Goal: Task Accomplishment & Management: Use online tool/utility

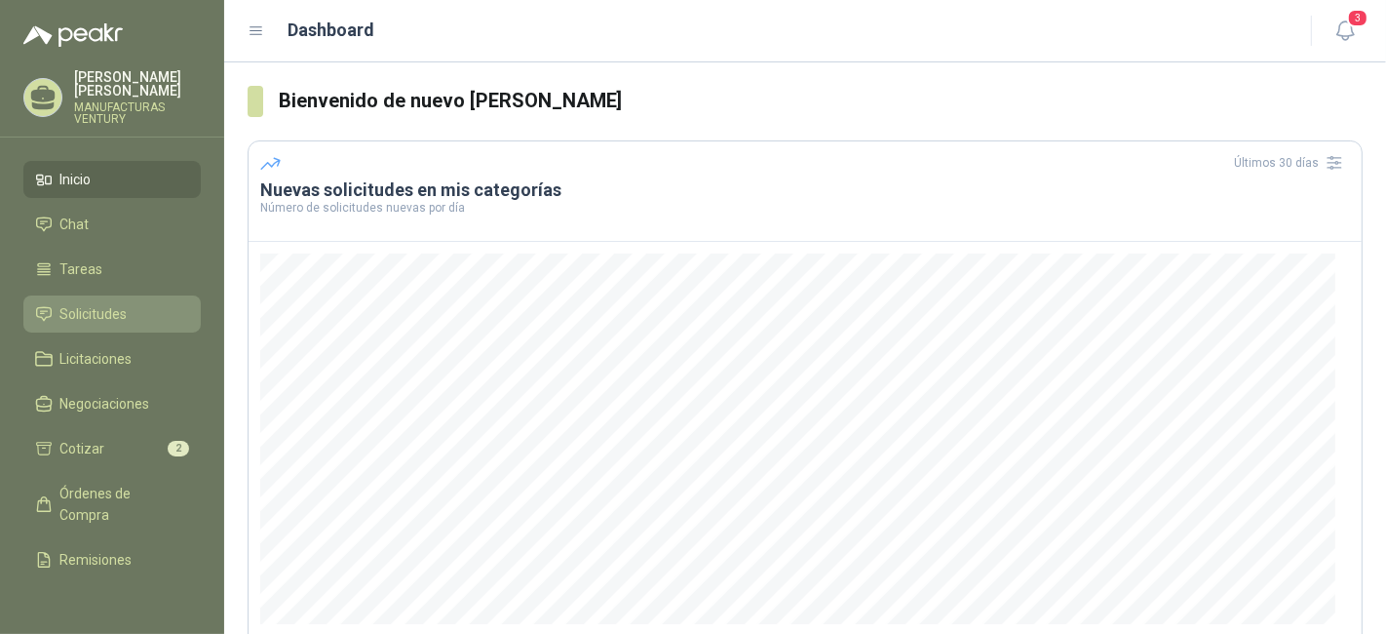
click at [93, 309] on span "Solicitudes" at bounding box center [93, 313] width 67 height 21
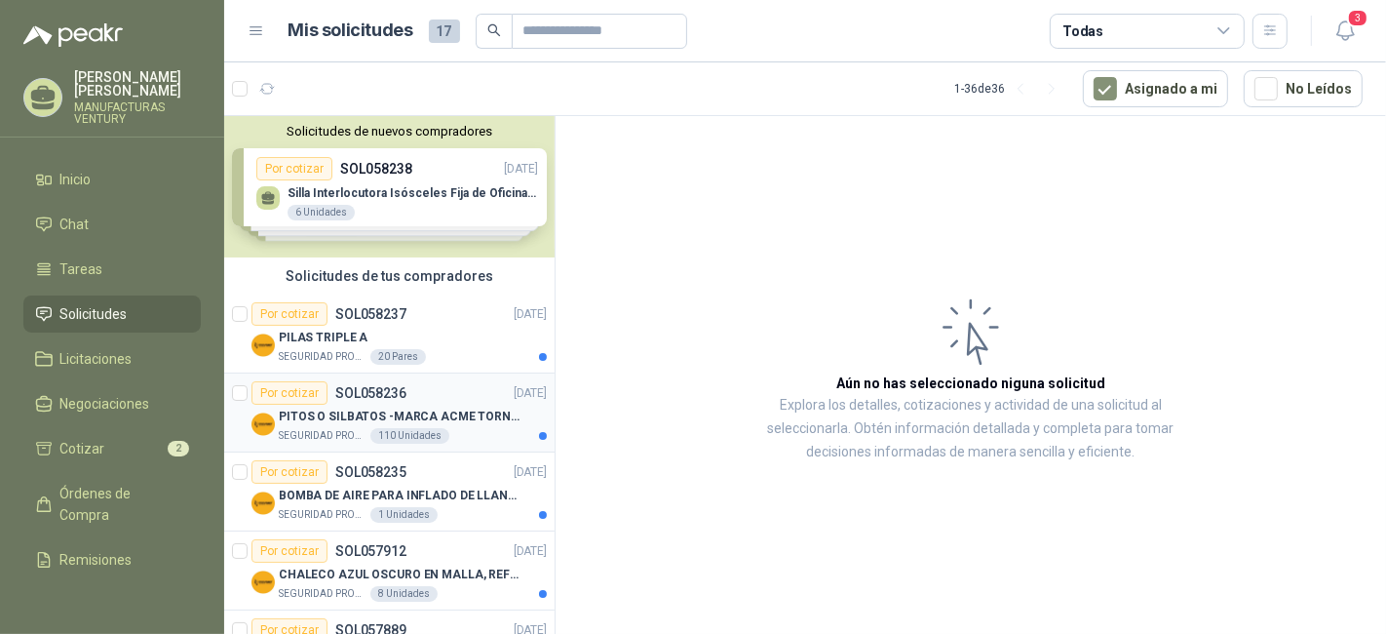
scroll to position [108, 0]
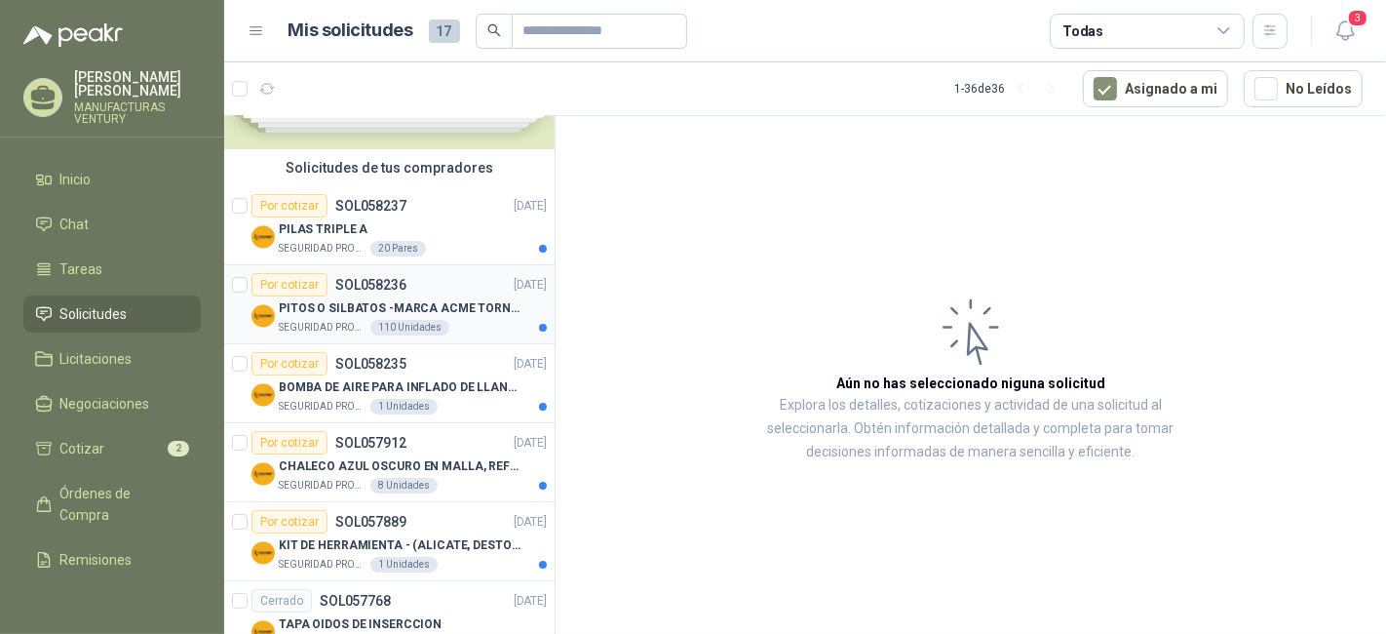
click at [369, 303] on p "PITOS O SILBATOS -MARCA ACME TORNADO 635" at bounding box center [400, 308] width 243 height 19
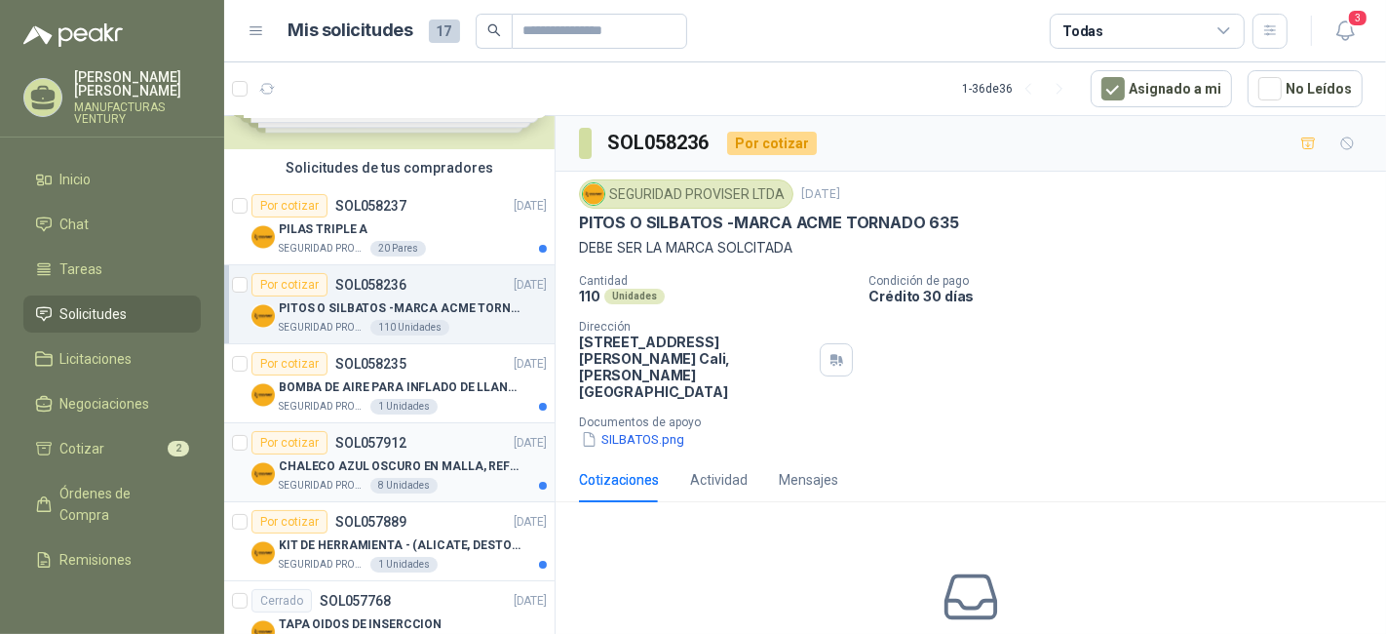
scroll to position [216, 0]
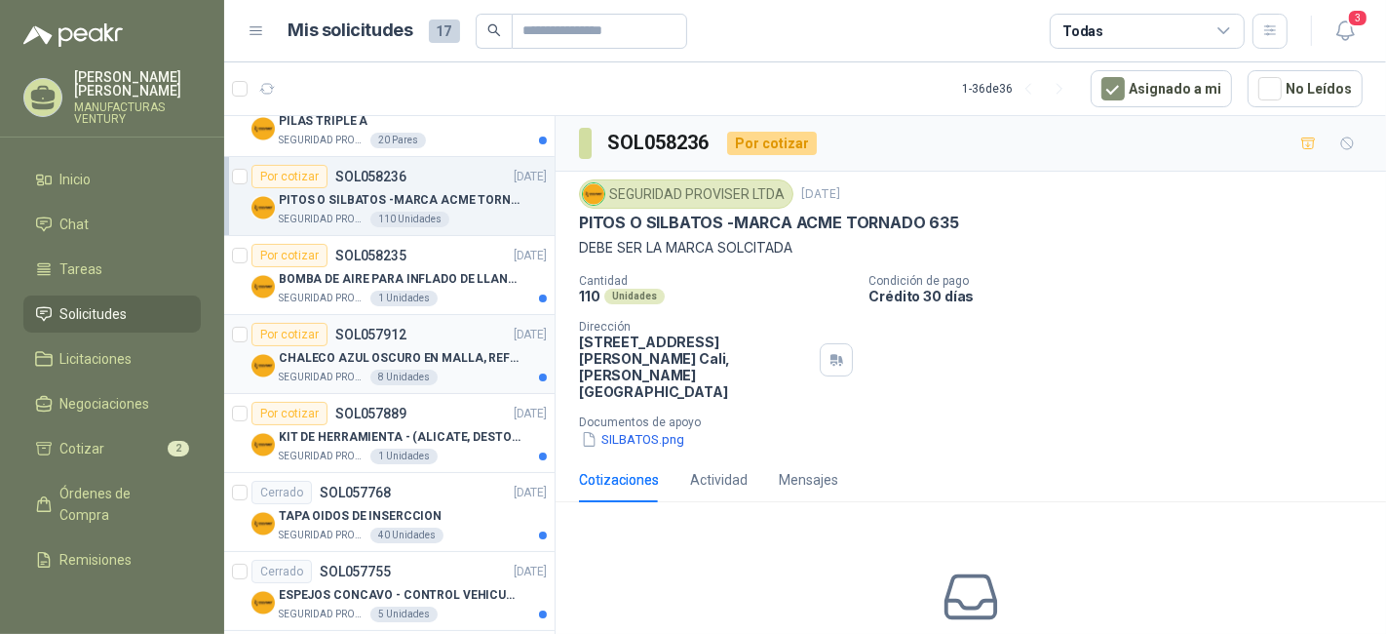
click at [444, 366] on div "CHALECO AZUL OSCURO EN MALLA, REFLECTIVO" at bounding box center [413, 357] width 268 height 23
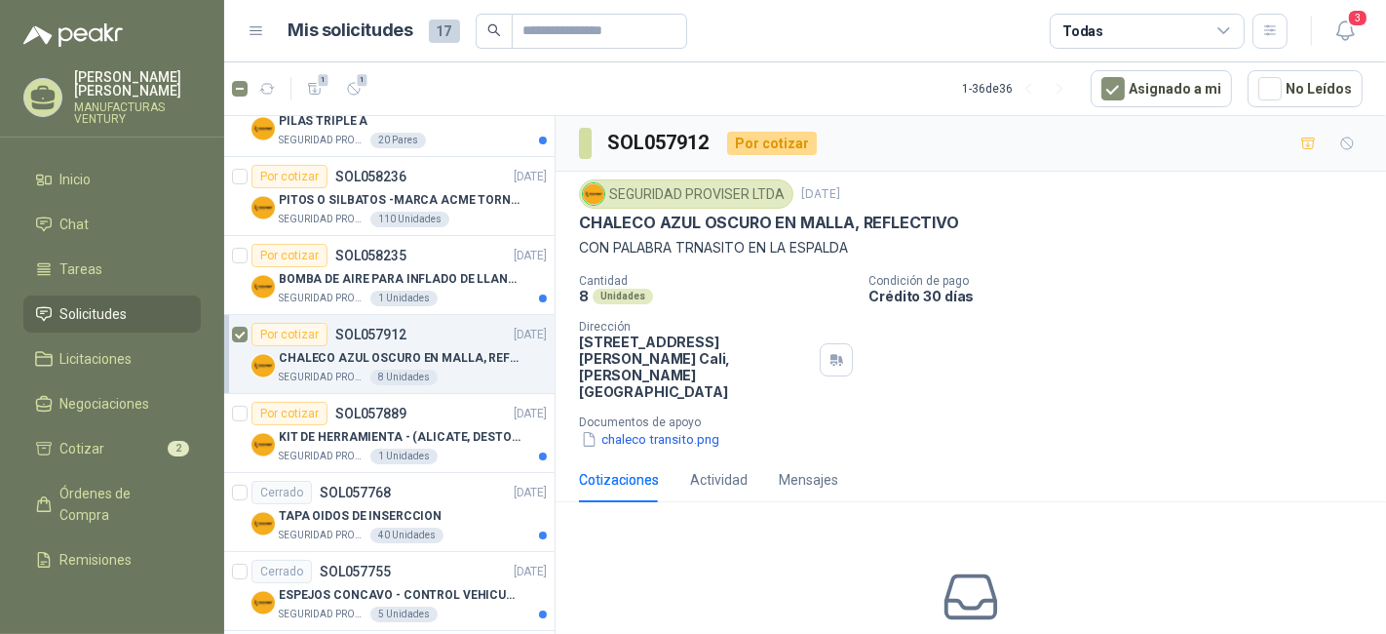
click at [297, 330] on div "Por cotizar" at bounding box center [290, 334] width 76 height 23
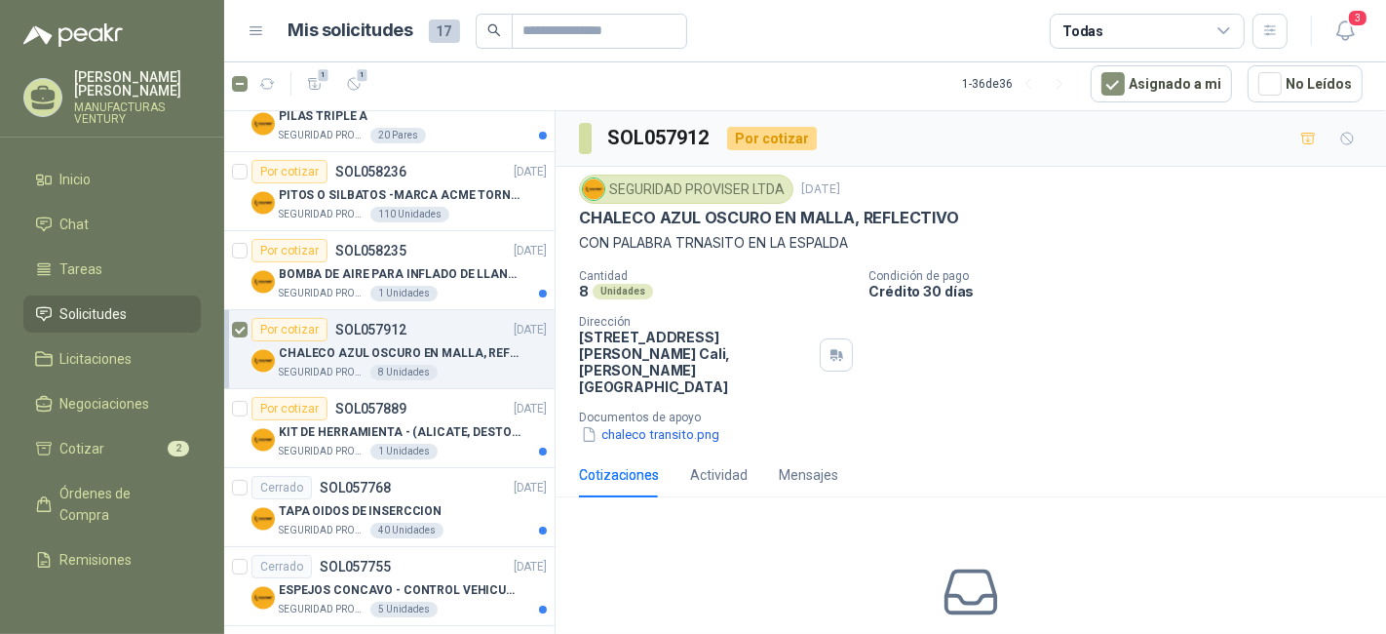
click at [783, 290] on div "8 Unidades" at bounding box center [716, 291] width 274 height 17
click at [712, 464] on div "Actividad" at bounding box center [719, 474] width 58 height 21
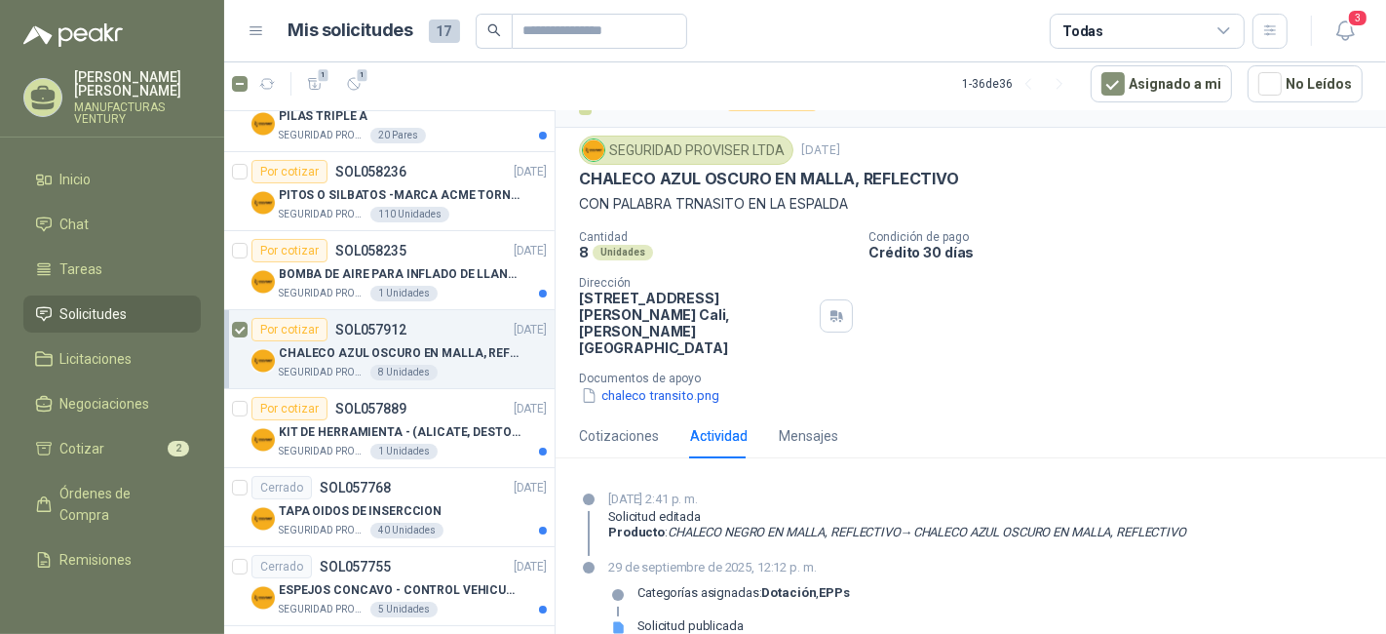
scroll to position [53, 0]
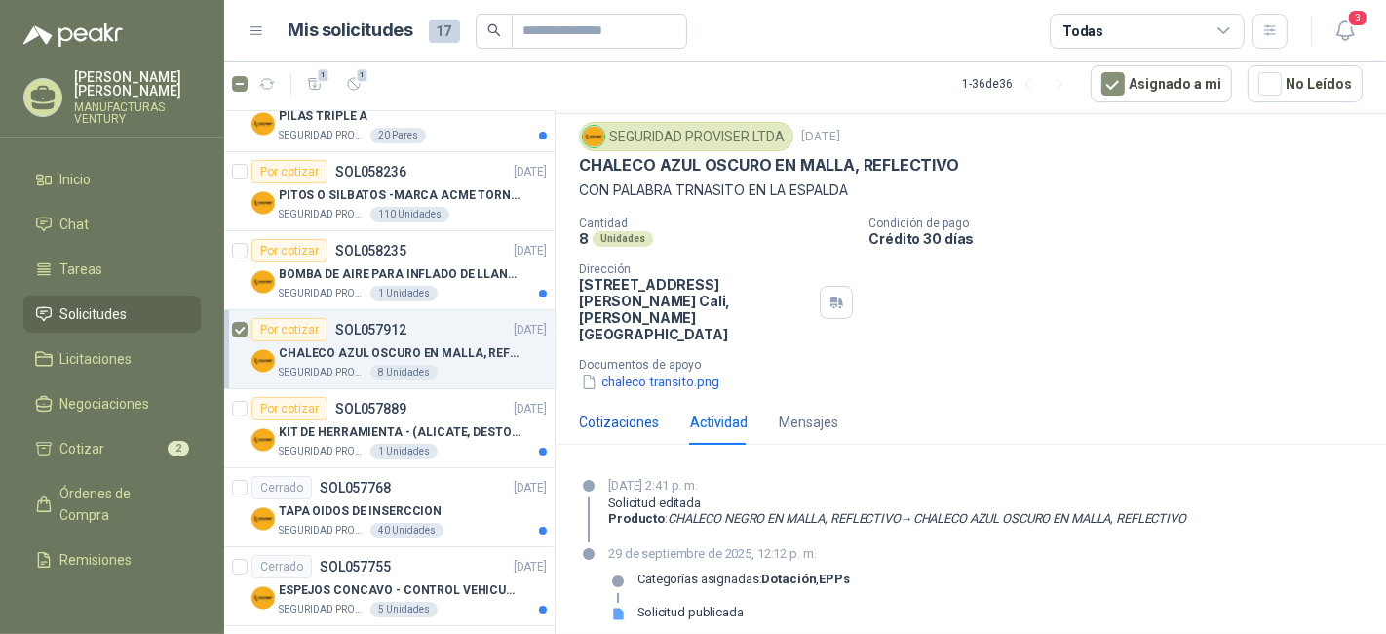
click at [629, 411] on div "Cotizaciones" at bounding box center [619, 421] width 80 height 21
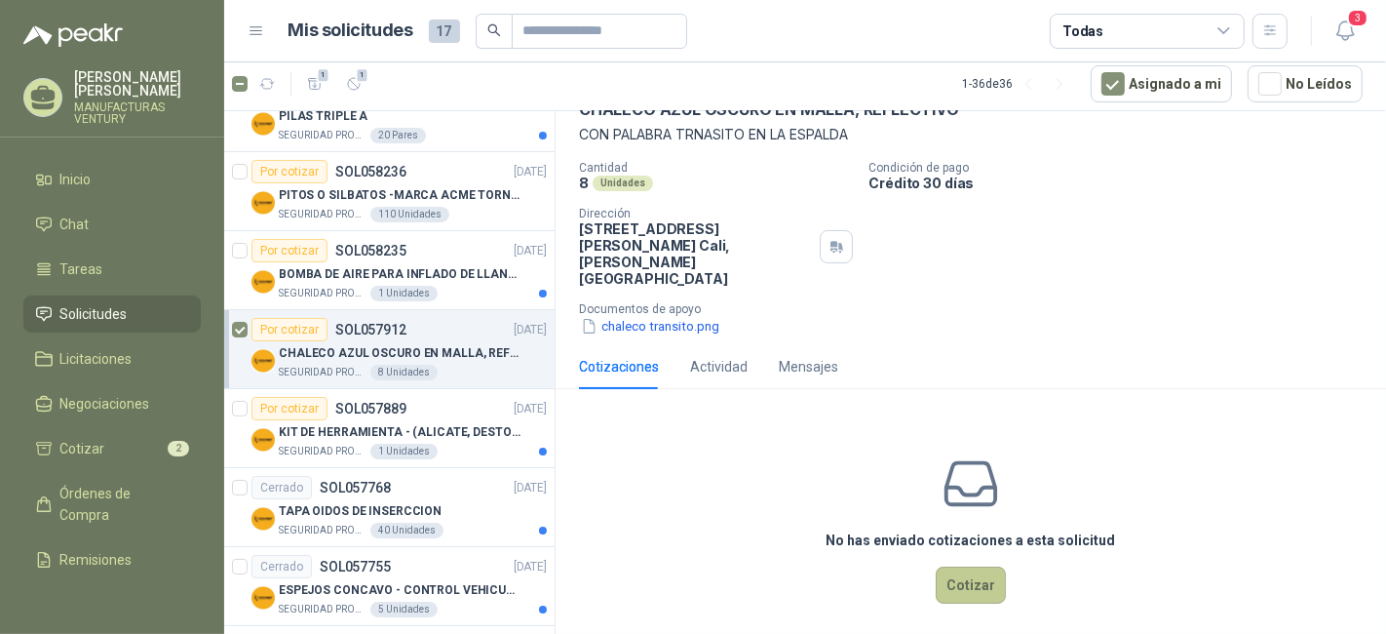
click at [976, 569] on button "Cotizar" at bounding box center [971, 584] width 70 height 37
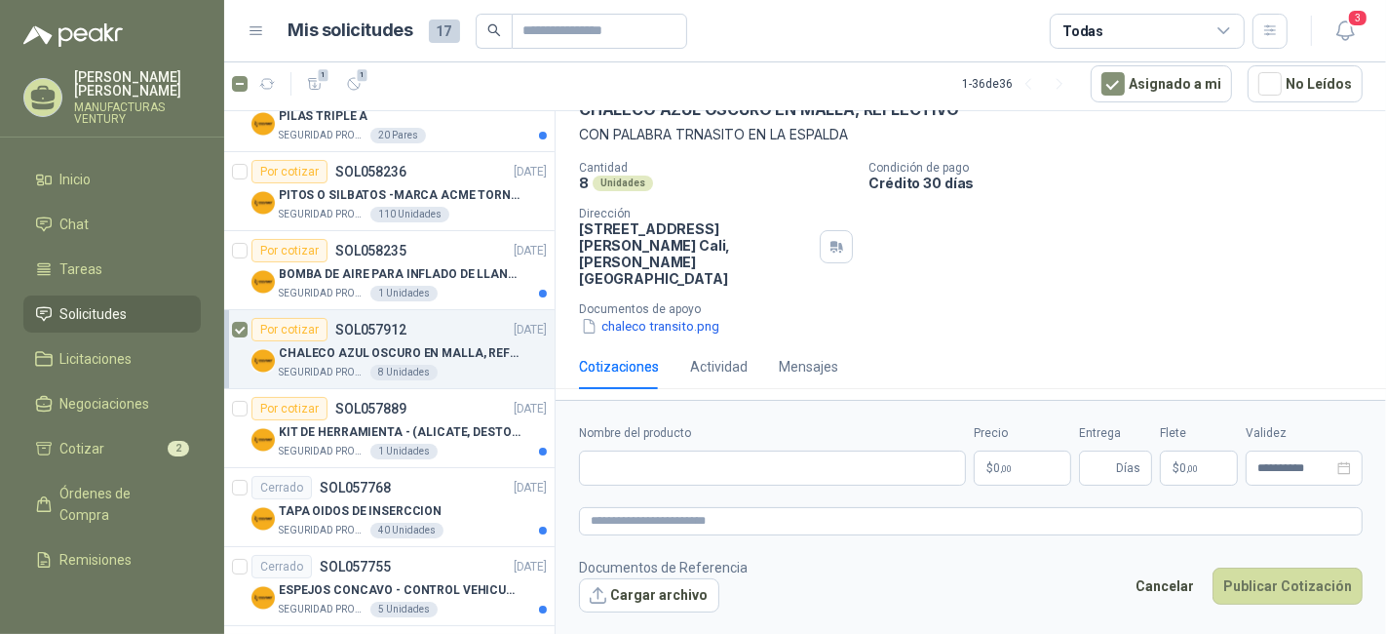
scroll to position [95, 0]
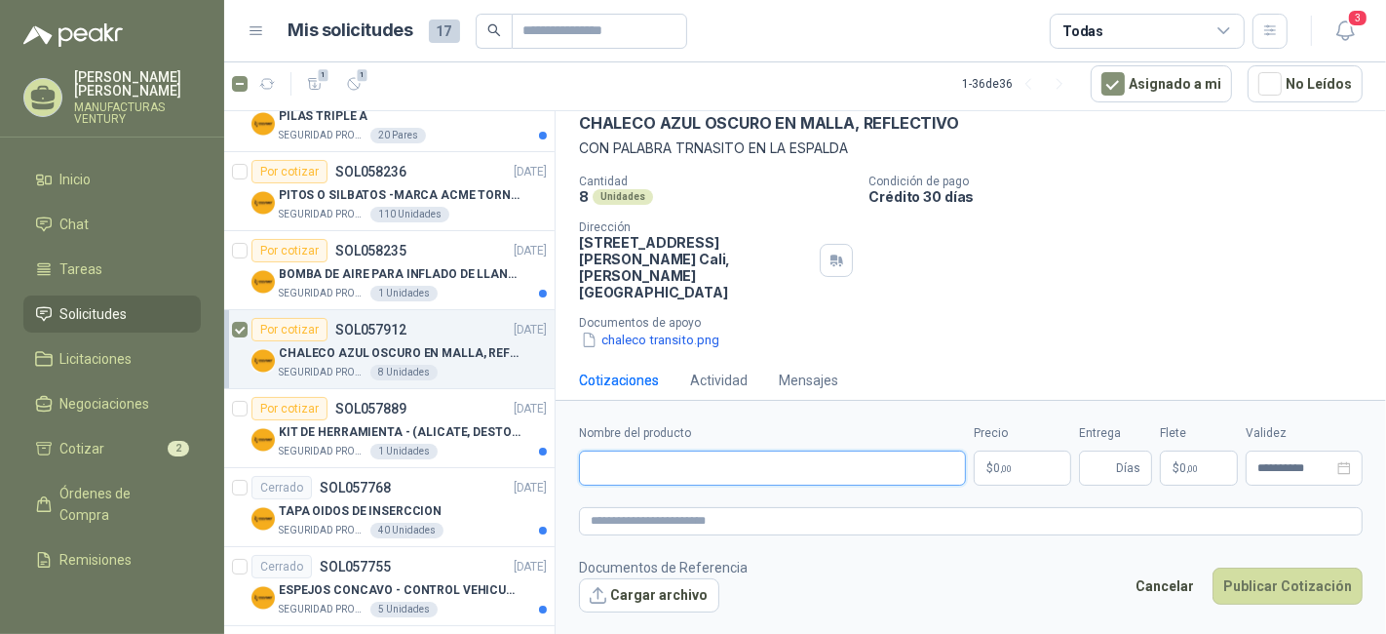
click at [863, 466] on input "Nombre del producto" at bounding box center [772, 467] width 387 height 35
click at [1030, 467] on p "$ 0 ,00" at bounding box center [1022, 467] width 97 height 35
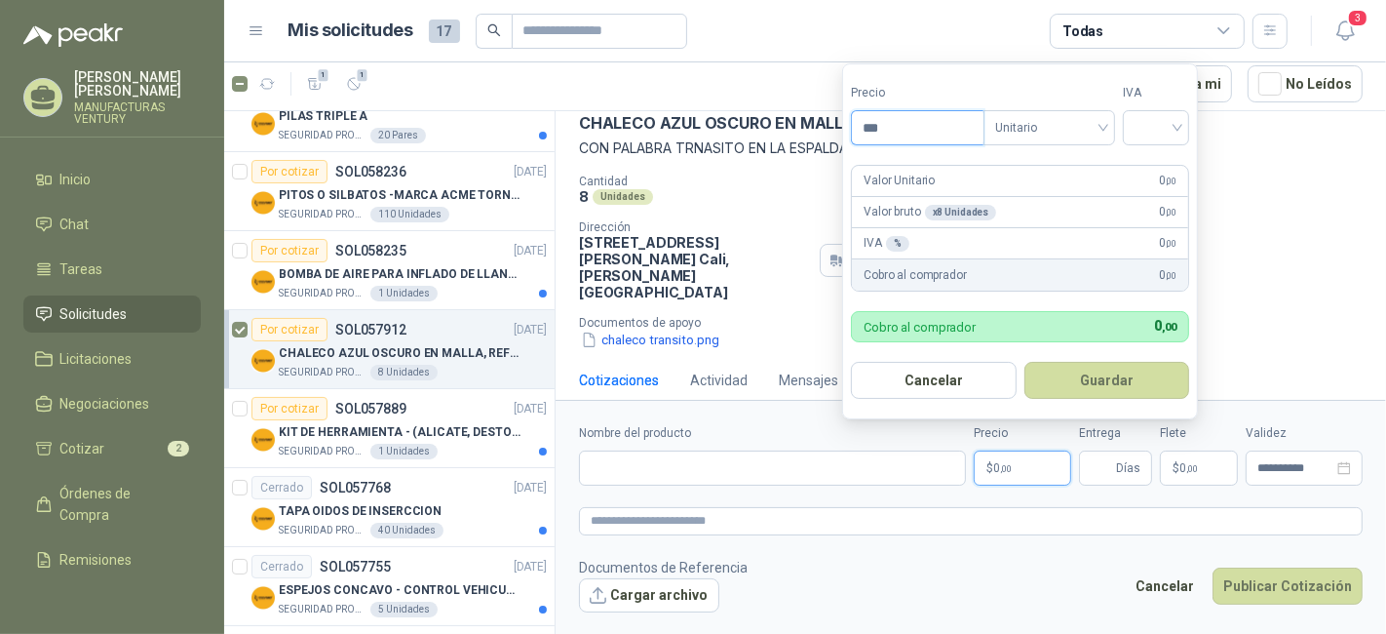
click at [938, 120] on input "***" at bounding box center [918, 127] width 132 height 33
type input "********"
click at [1178, 124] on input "search" at bounding box center [1156, 125] width 43 height 29
click at [1165, 162] on div "19%" at bounding box center [1161, 169] width 36 height 21
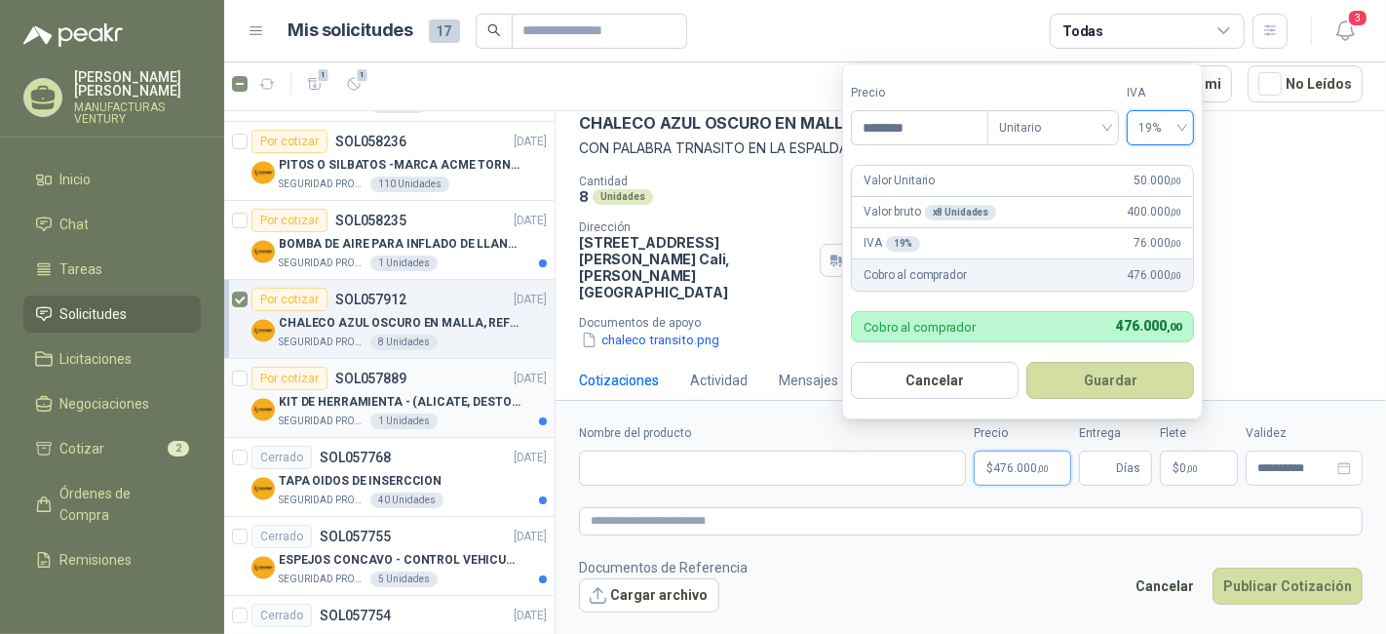
scroll to position [216, 0]
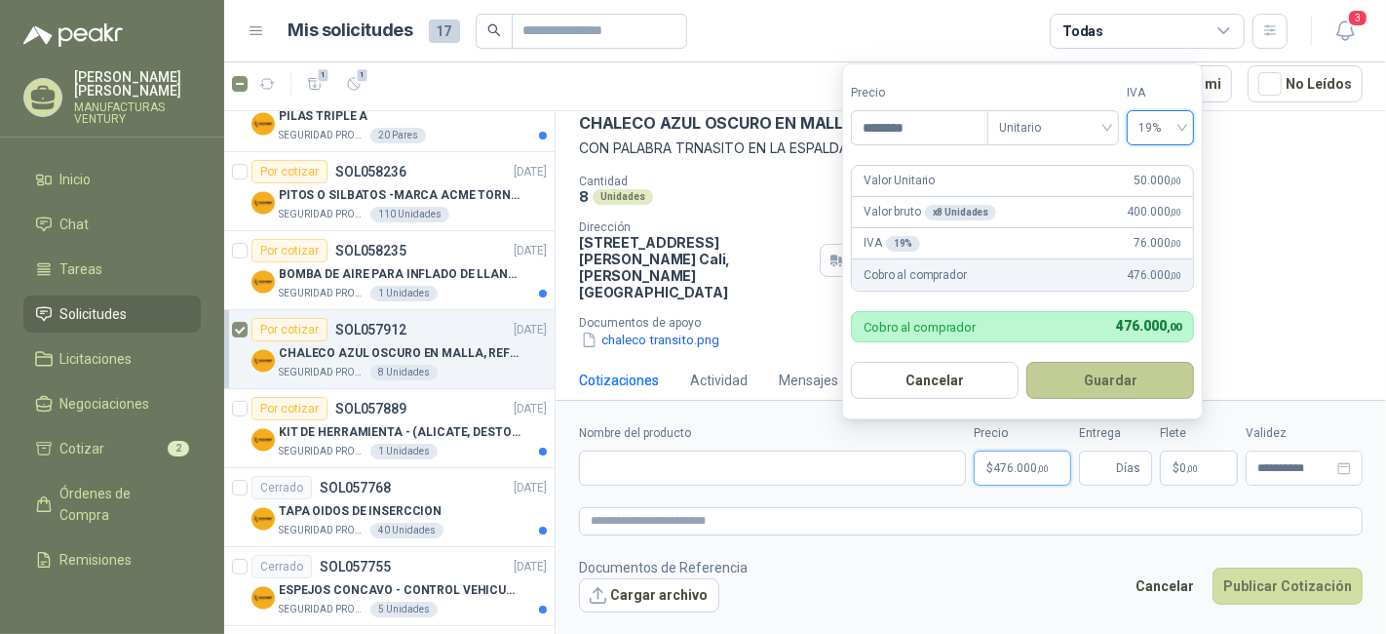
click at [1073, 386] on button "Guardar" at bounding box center [1110, 380] width 168 height 37
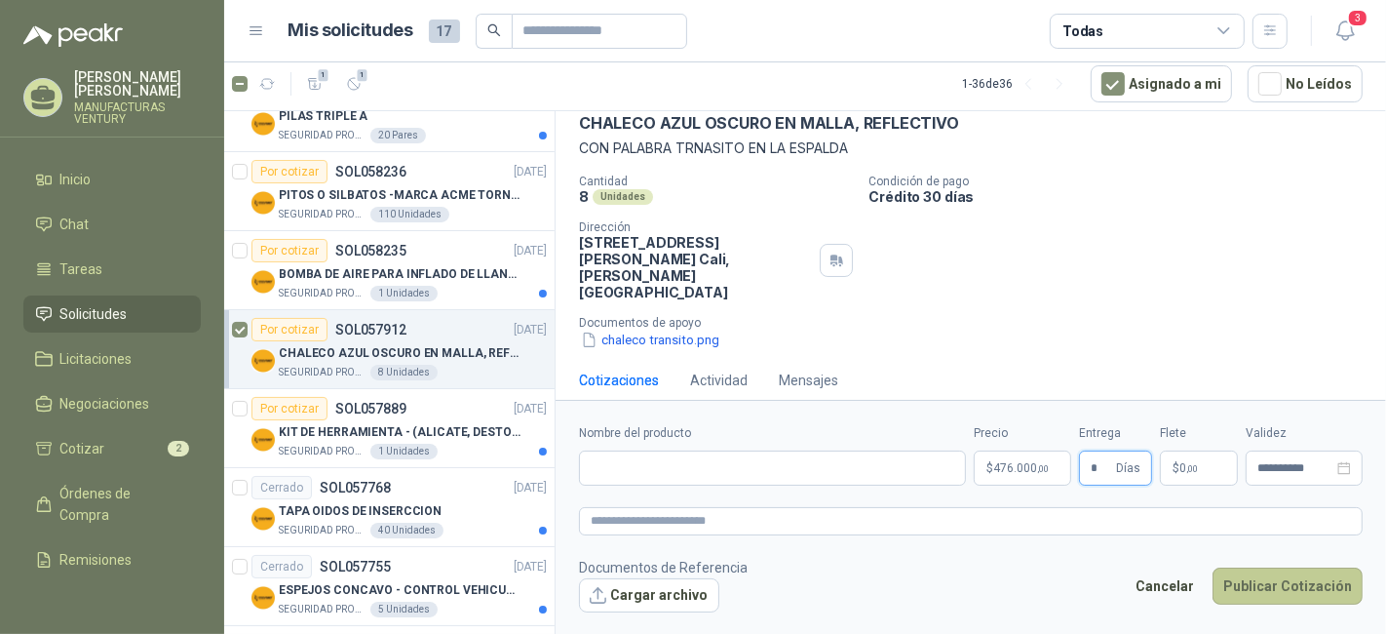
type input "*"
click at [1300, 587] on button "Publicar Cotización" at bounding box center [1288, 585] width 150 height 37
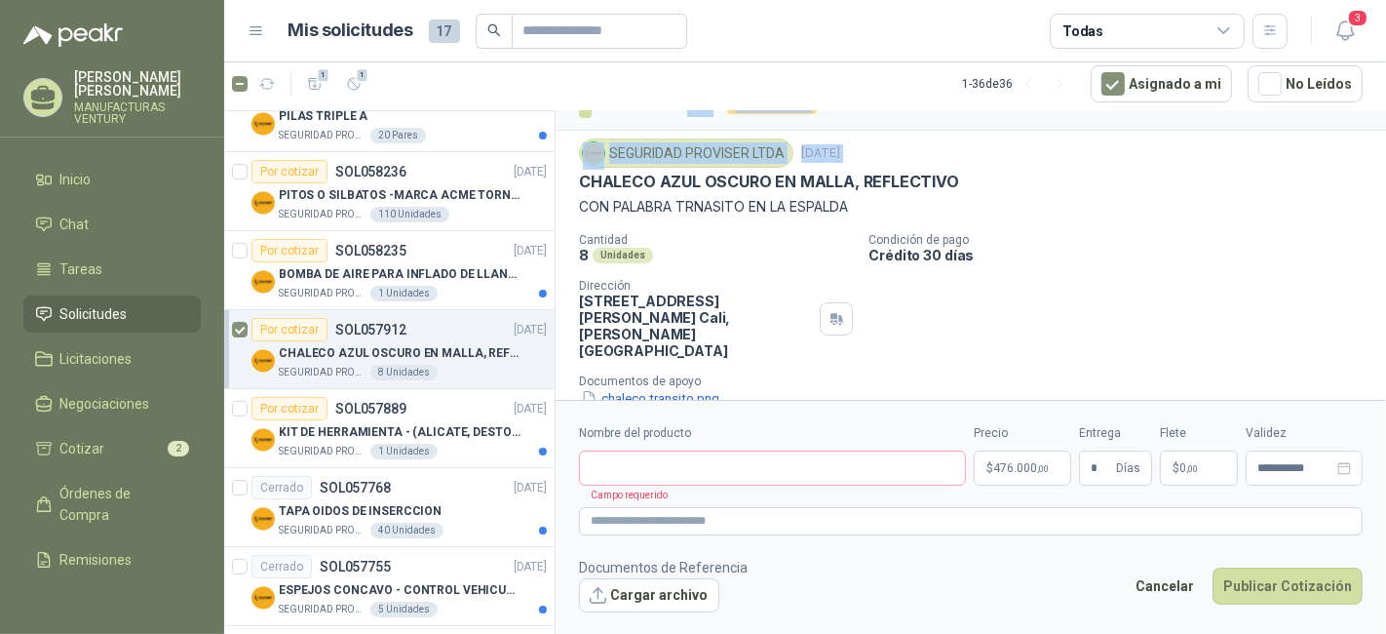
scroll to position [0, 0]
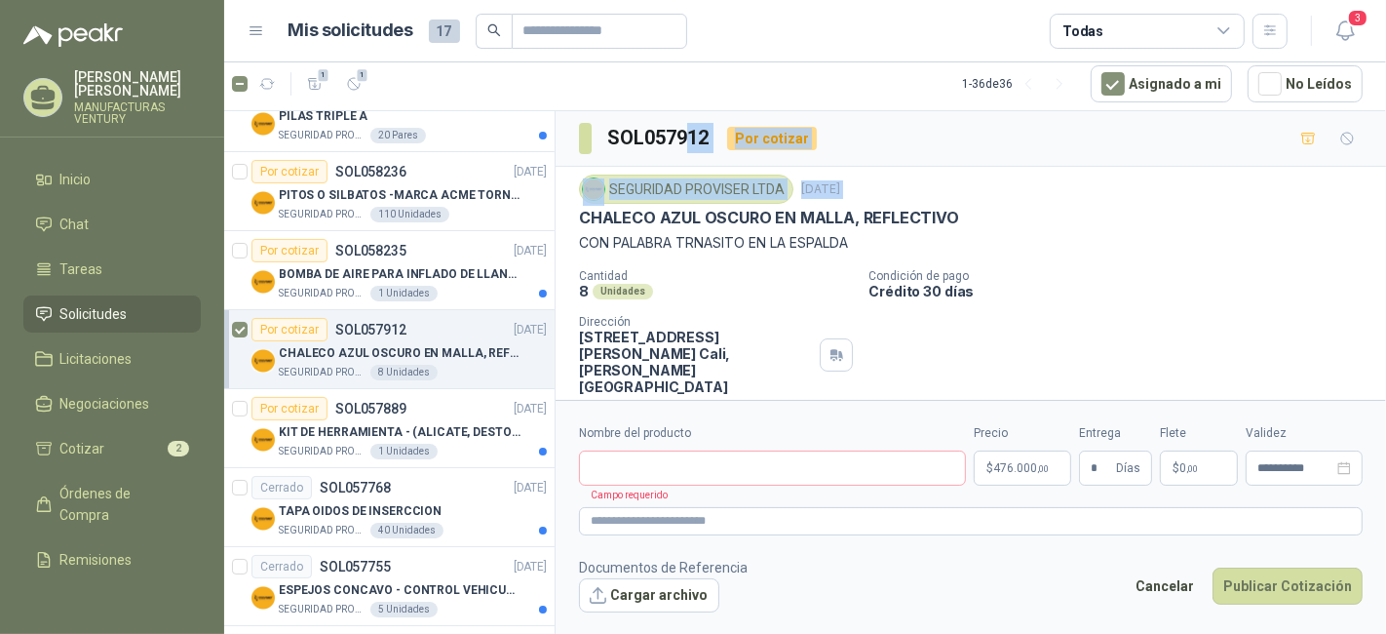
drag, startPoint x: 581, startPoint y: 121, endPoint x: 689, endPoint y: 118, distance: 108.2
click at [689, 118] on div "SOL057912 Por cotizar SEGURIDAD PROVISER LTDA [DATE] CHALECO AZUL OSCURO EN MAL…" at bounding box center [971, 312] width 831 height 402
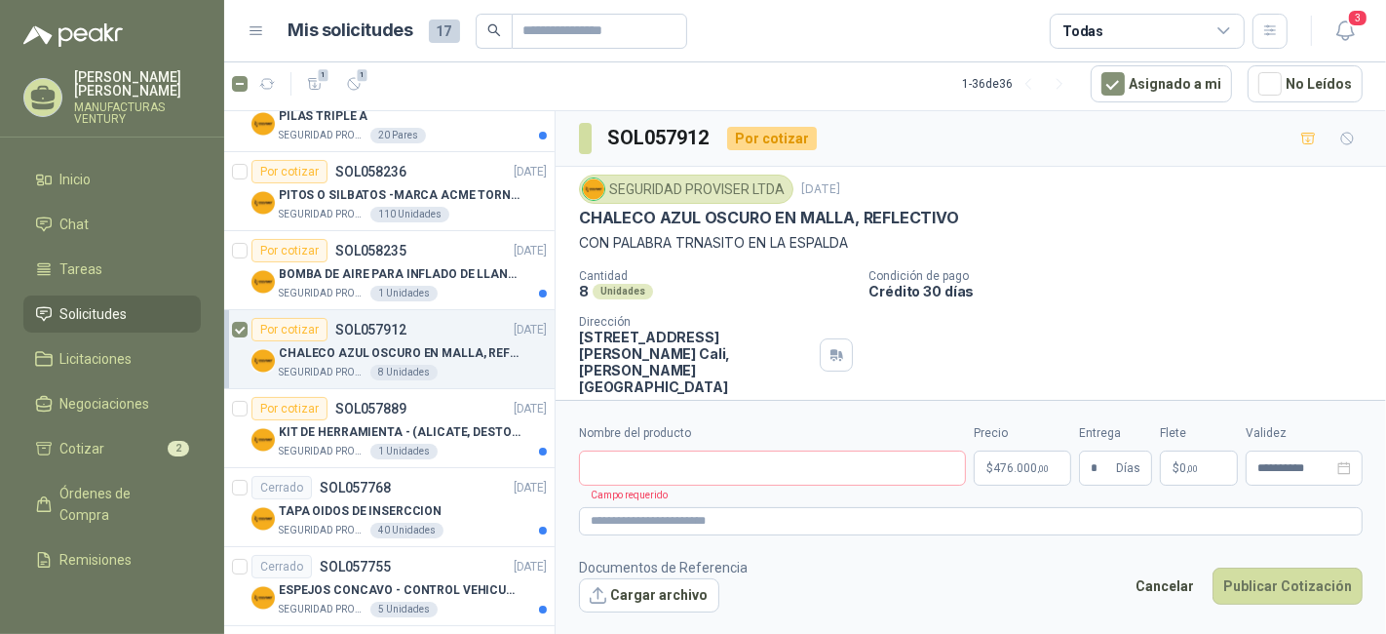
click at [1025, 234] on p "CON PALABRA TRNASITO EN LA ESPALDA" at bounding box center [971, 242] width 784 height 21
drag, startPoint x: 961, startPoint y: 211, endPoint x: 570, endPoint y: 215, distance: 390.9
click at [570, 215] on div "SEGURIDAD PROVISER LTDA [DATE] CHALECO AZUL OSCURO EN MALLA, REFLECTIVO CON PAL…" at bounding box center [971, 310] width 831 height 286
copy p "CHALECO AZUL OSCURO EN MALLA, REFLECTIVO"
click at [681, 478] on input "Nombre del producto" at bounding box center [772, 467] width 387 height 35
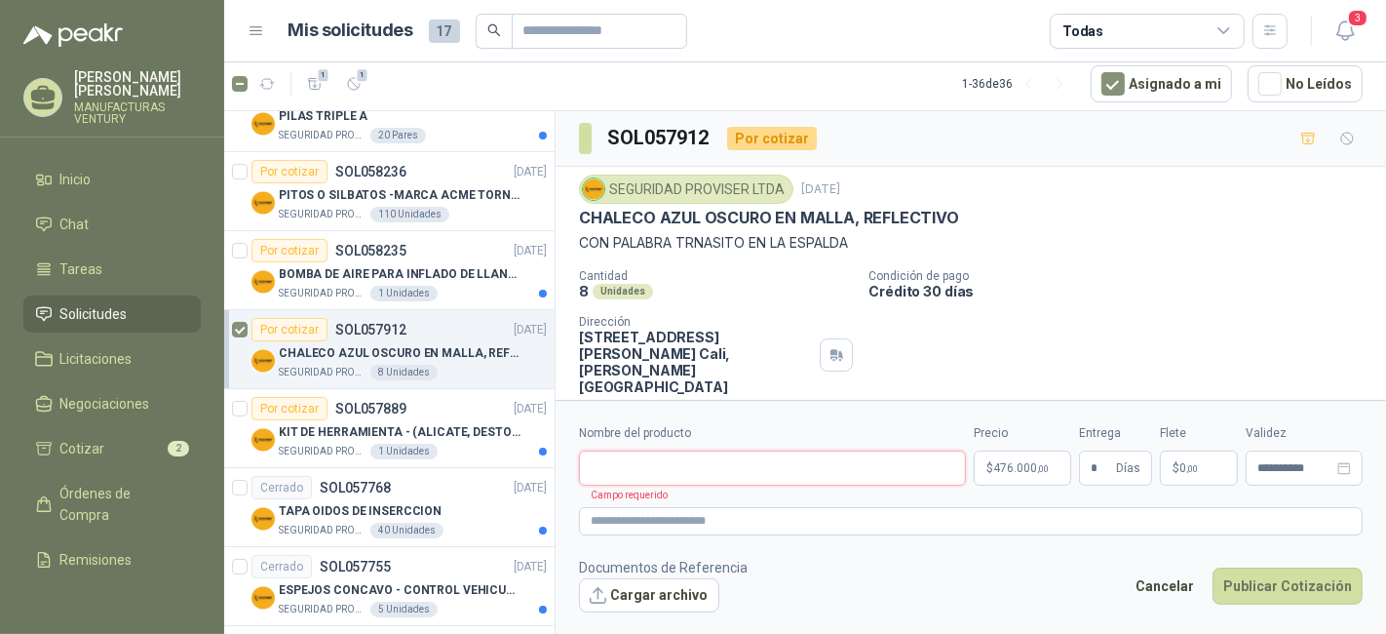
paste input "**********"
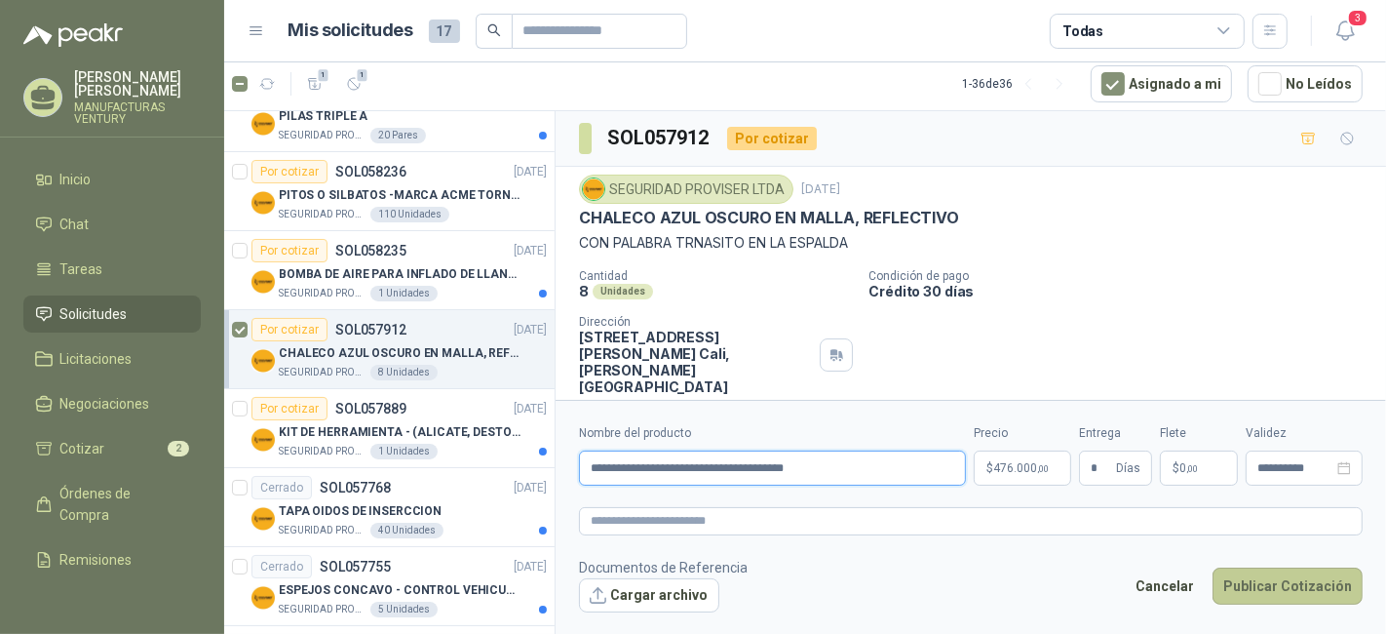
type input "**********"
click at [1278, 586] on button "Publicar Cotización" at bounding box center [1288, 585] width 150 height 37
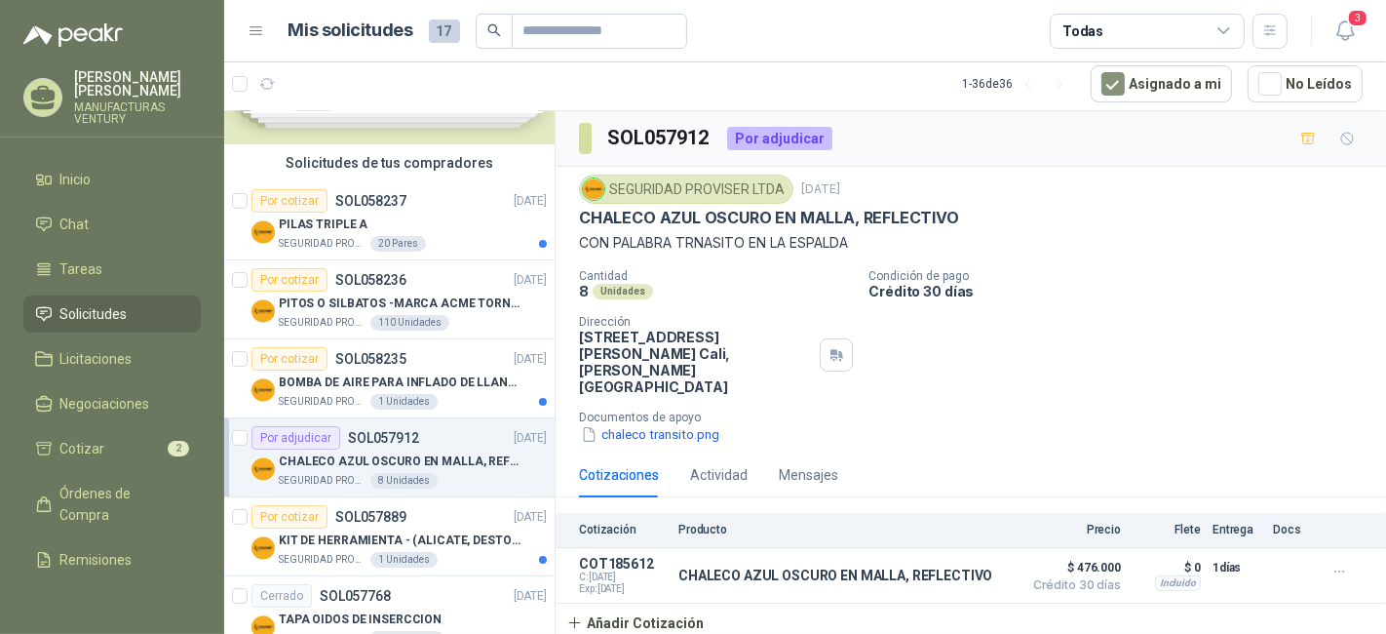
scroll to position [216, 0]
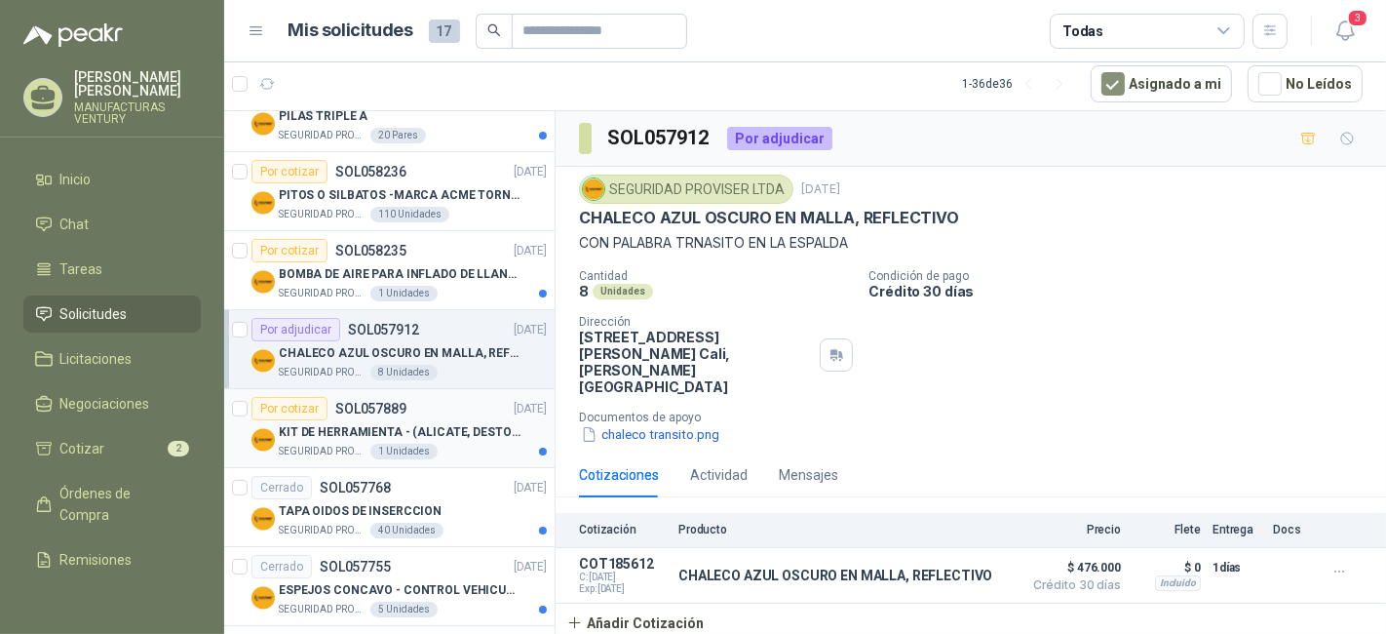
click at [356, 423] on p "KIT DE HERRAMIENTA - (ALICATE, DESTORNILLADOR,LLAVE DE EXPANSION, CRUCETA,LLAVE…" at bounding box center [400, 432] width 243 height 19
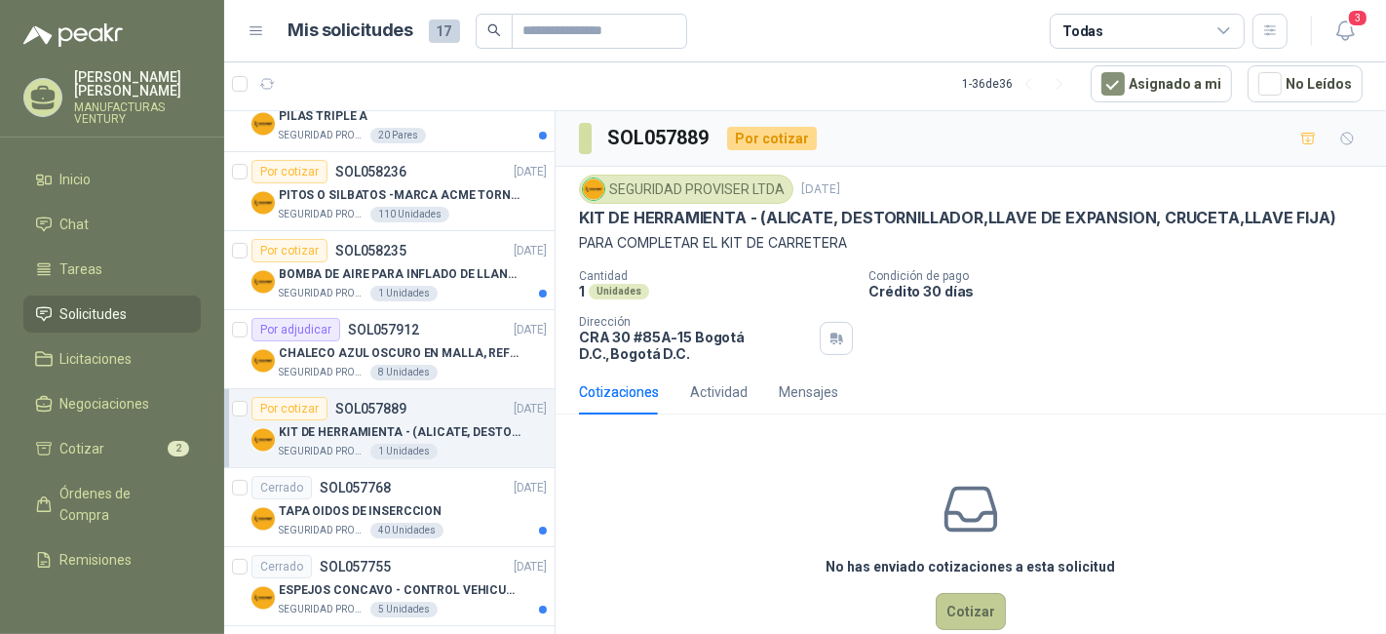
click at [976, 615] on button "Cotizar" at bounding box center [971, 611] width 70 height 37
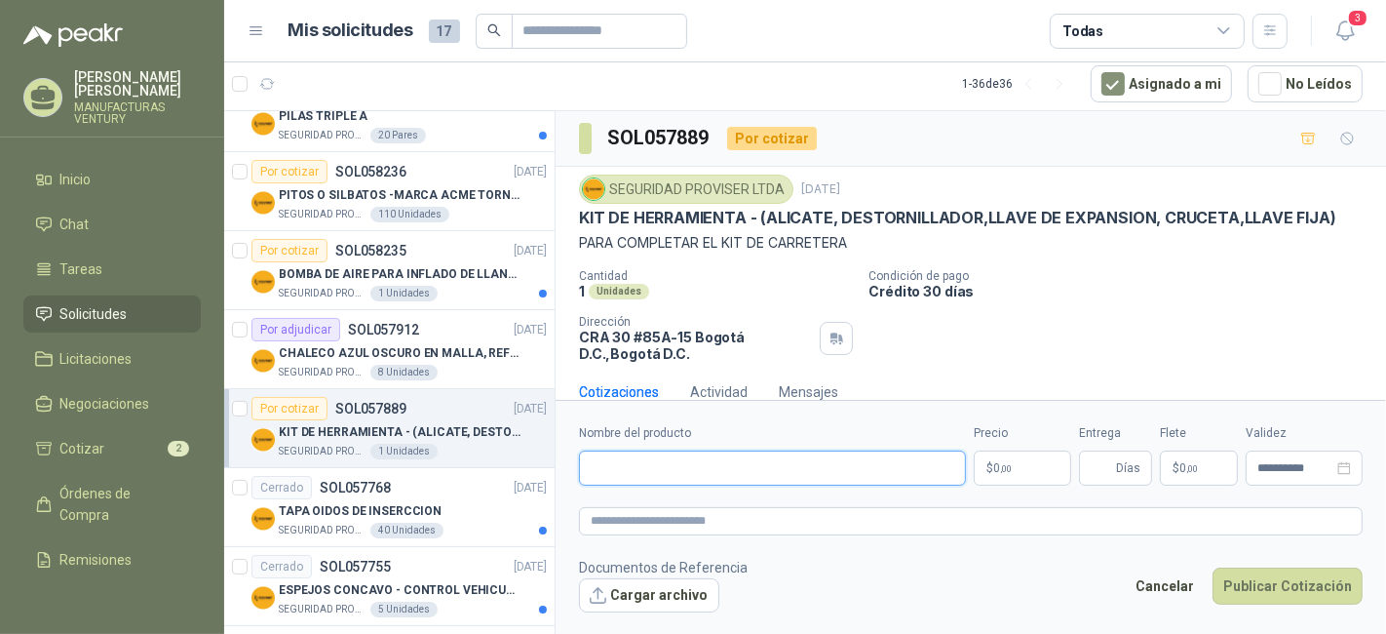
click at [646, 470] on input "Nombre del producto" at bounding box center [772, 467] width 387 height 35
click at [895, 527] on textarea at bounding box center [971, 520] width 784 height 27
click at [1034, 459] on p "$ 0 ,00" at bounding box center [1022, 467] width 97 height 35
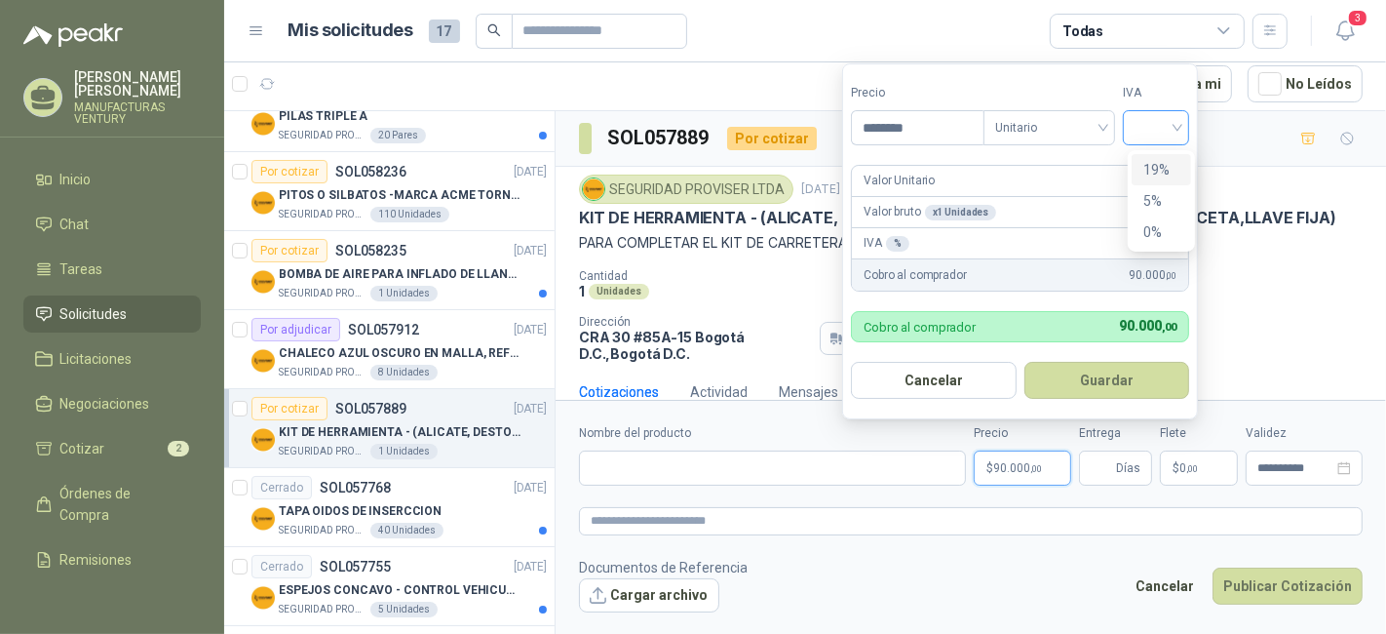
click at [1189, 123] on div at bounding box center [1156, 127] width 66 height 35
type input "********"
click at [1152, 159] on div "19%" at bounding box center [1161, 169] width 36 height 21
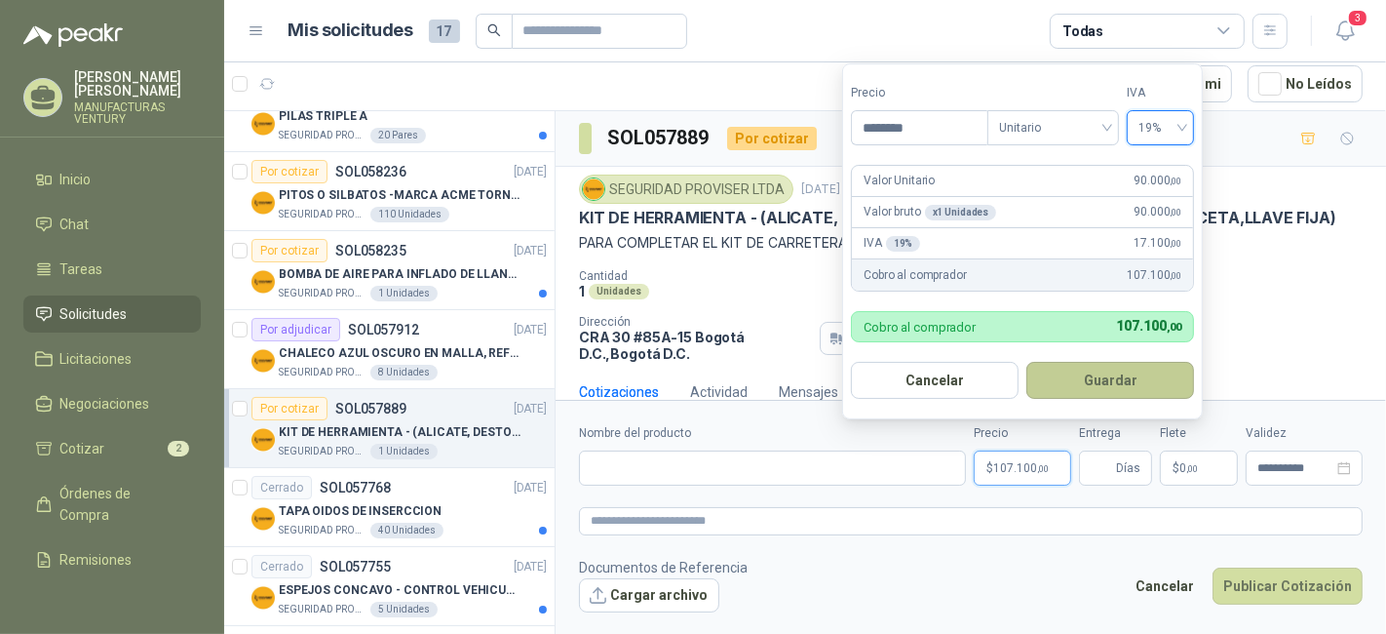
click at [1104, 380] on button "Guardar" at bounding box center [1110, 380] width 168 height 37
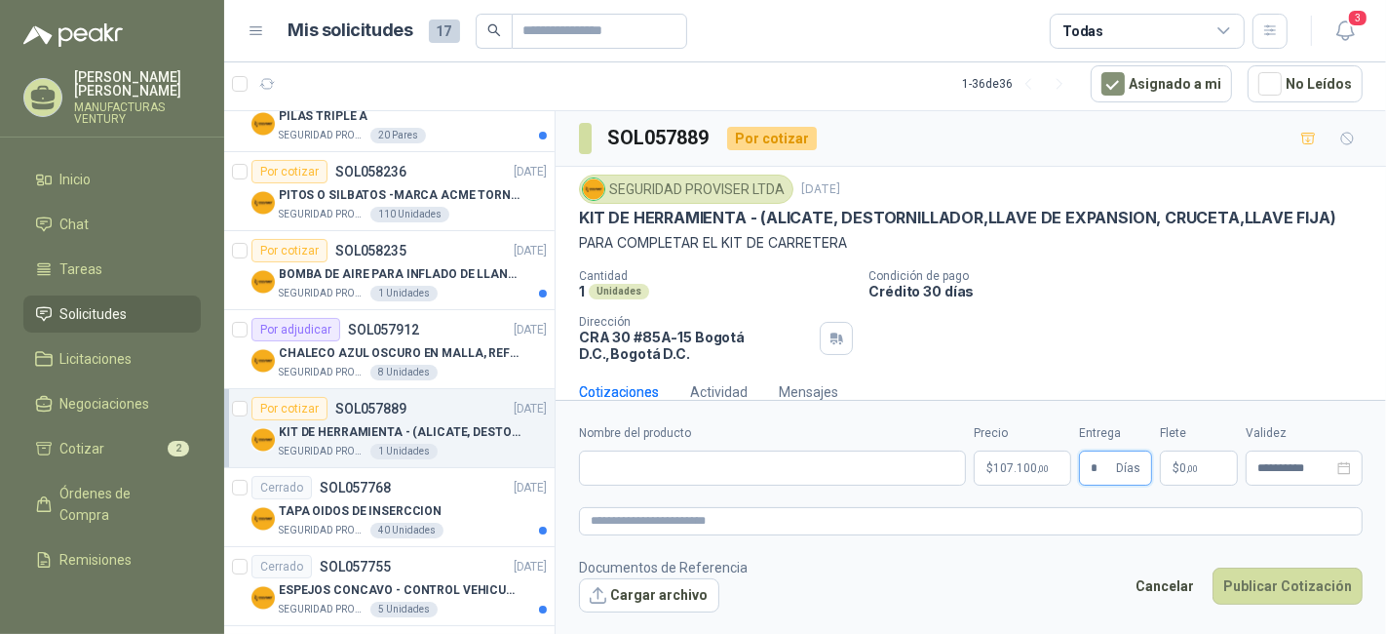
type input "*"
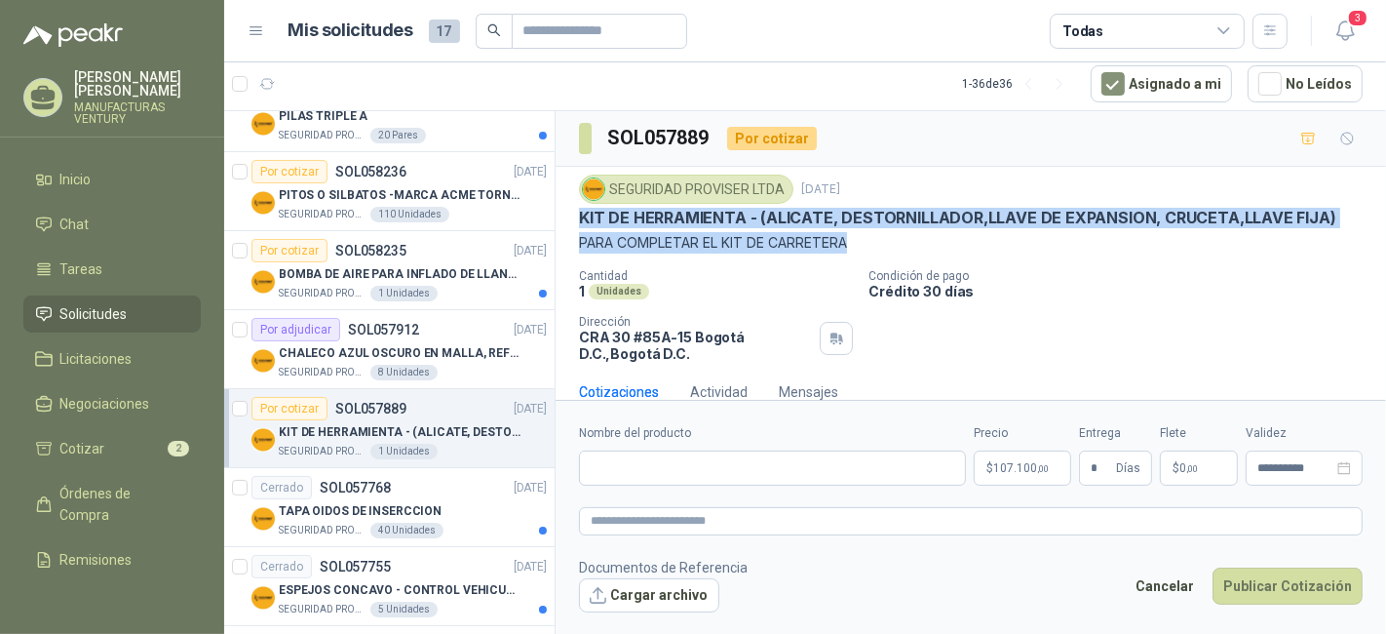
drag, startPoint x: 580, startPoint y: 213, endPoint x: 1242, endPoint y: 221, distance: 662.0
click at [1205, 223] on p "KIT DE HERRAMIENTA - (ALICATE, DESTORNILLADOR,LLAVE DE EXPANSION, CRUCETA,LLAVE…" at bounding box center [957, 218] width 757 height 20
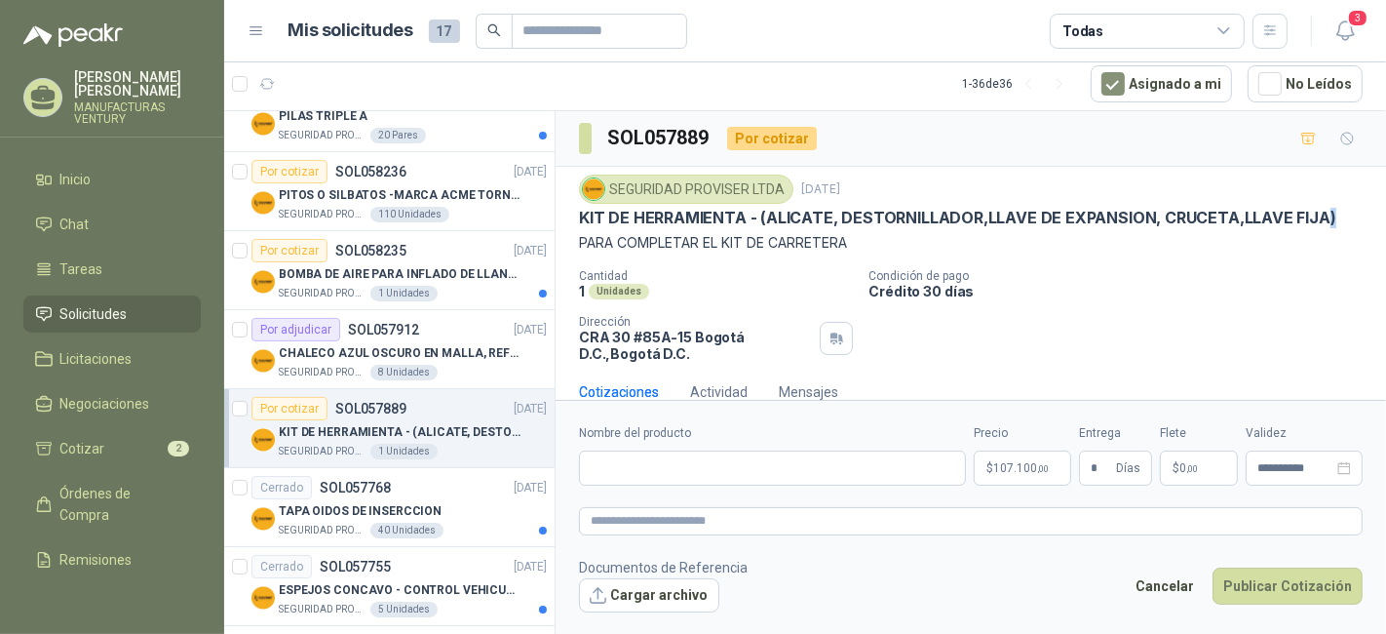
drag, startPoint x: 1330, startPoint y: 218, endPoint x: 1320, endPoint y: 213, distance: 11.4
click at [1320, 213] on div "KIT DE HERRAMIENTA - (ALICATE, DESTORNILLADOR,LLAVE DE EXPANSION, CRUCETA,LLAVE…" at bounding box center [971, 218] width 784 height 20
click at [1200, 254] on div "SEGURIDAD PROVISER LTDA [DATE] KIT DE HERRAMIENTA - (ALICATE, [GEOGRAPHIC_DATA]…" at bounding box center [971, 267] width 784 height 187
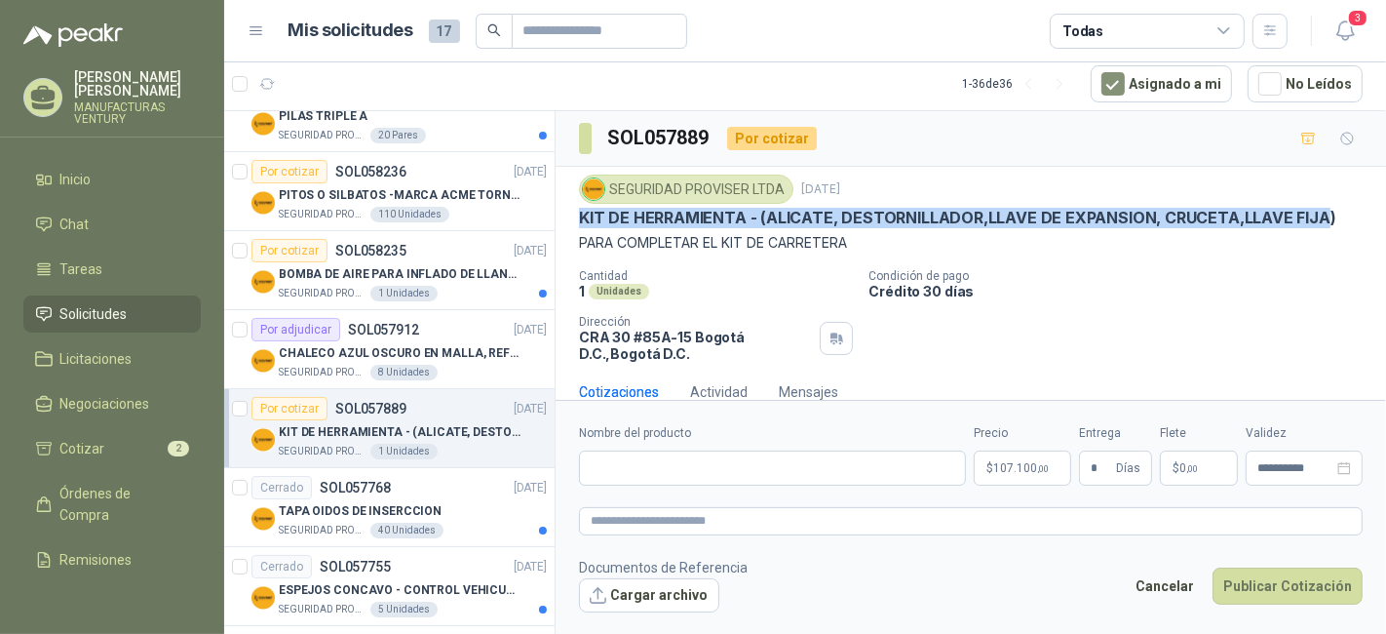
drag, startPoint x: 582, startPoint y: 218, endPoint x: 1320, endPoint y: 215, distance: 738.0
click at [1317, 215] on p "KIT DE HERRAMIENTA - (ALICATE, DESTORNILLADOR,LLAVE DE EXPANSION, CRUCETA,LLAVE…" at bounding box center [957, 218] width 757 height 20
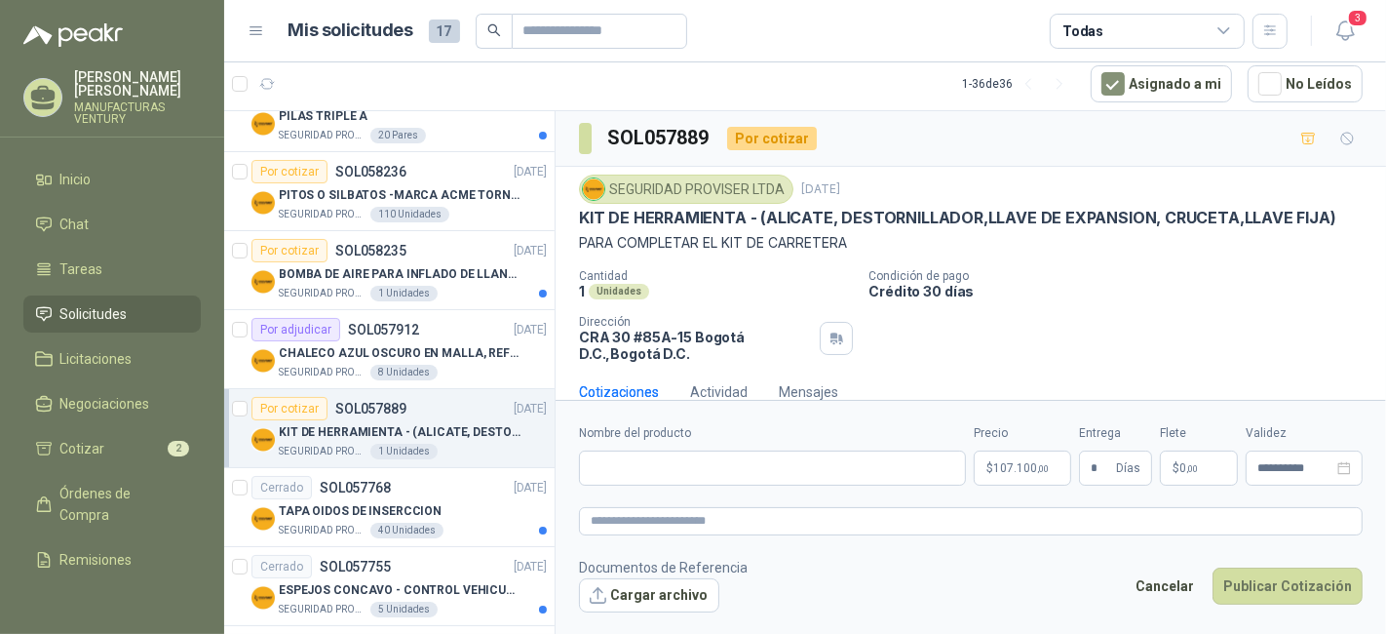
click at [1325, 215] on div "KIT DE HERRAMIENTA - (ALICATE, DESTORNILLADOR,LLAVE DE EXPANSION, CRUCETA,LLAVE…" at bounding box center [971, 218] width 784 height 20
drag, startPoint x: 1328, startPoint y: 218, endPoint x: 1311, endPoint y: 224, distance: 17.6
click at [1326, 220] on div "KIT DE HERRAMIENTA - (ALICATE, DESTORNILLADOR,LLAVE DE EXPANSION, CRUCETA,LLAVE…" at bounding box center [971, 218] width 784 height 20
drag, startPoint x: 1264, startPoint y: 224, endPoint x: 1102, endPoint y: 224, distance: 162.8
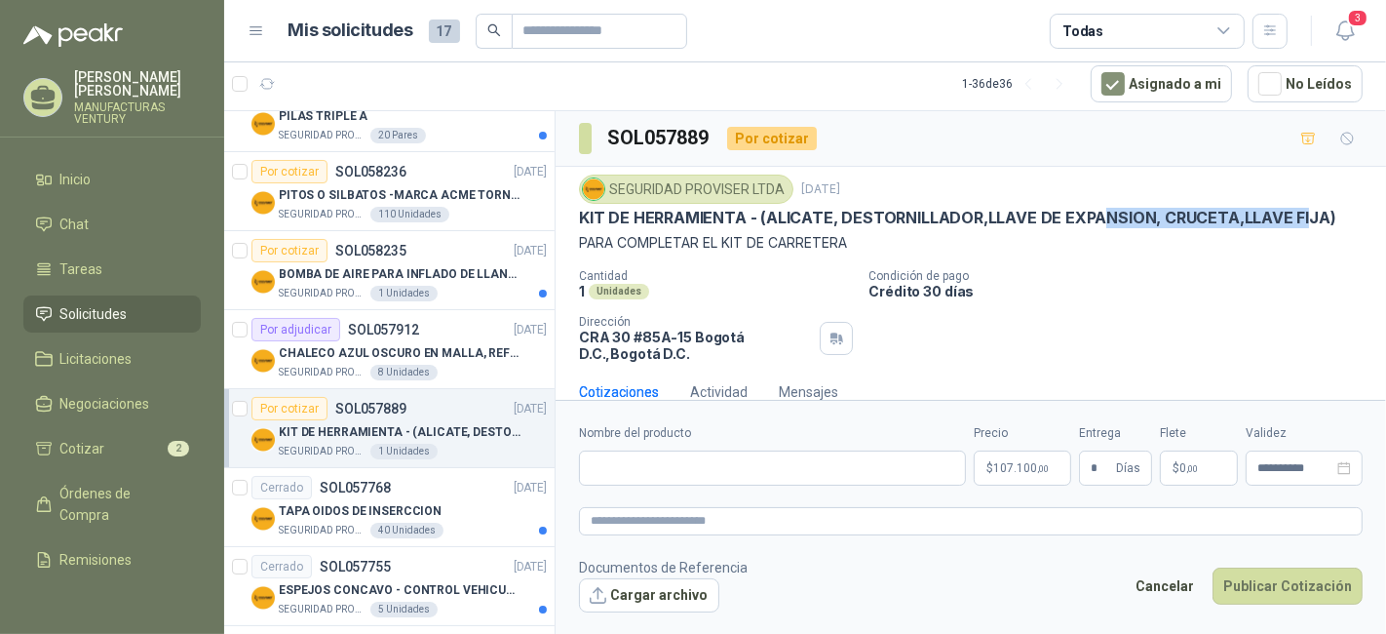
click at [1102, 224] on p "KIT DE HERRAMIENTA - (ALICATE, DESTORNILLADOR,LLAVE DE EXPANSION, CRUCETA,LLAVE…" at bounding box center [957, 218] width 757 height 20
drag, startPoint x: 1101, startPoint y: 224, endPoint x: 1025, endPoint y: 262, distance: 85.0
click at [1100, 226] on div "SEGURIDAD PROVISER LTDA [DATE] KIT DE HERRAMIENTA - (ALICATE, [GEOGRAPHIC_DATA]…" at bounding box center [971, 213] width 784 height 79
click at [975, 241] on p "PARA COMPLETAR EL KIT DE CARRETERA" at bounding box center [971, 242] width 784 height 21
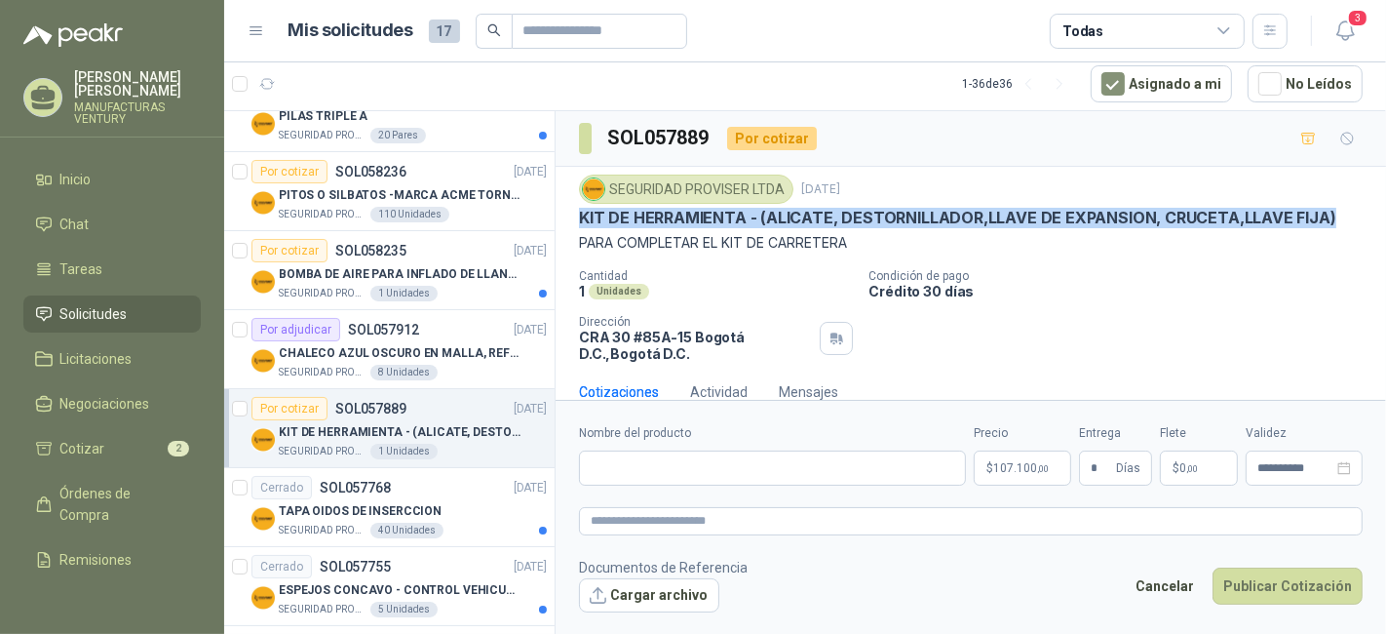
drag, startPoint x: 579, startPoint y: 213, endPoint x: 1331, endPoint y: 210, distance: 751.6
click at [1331, 210] on div "KIT DE HERRAMIENTA - (ALICATE, DESTORNILLADOR,LLAVE DE EXPANSION, CRUCETA,LLAVE…" at bounding box center [971, 218] width 784 height 20
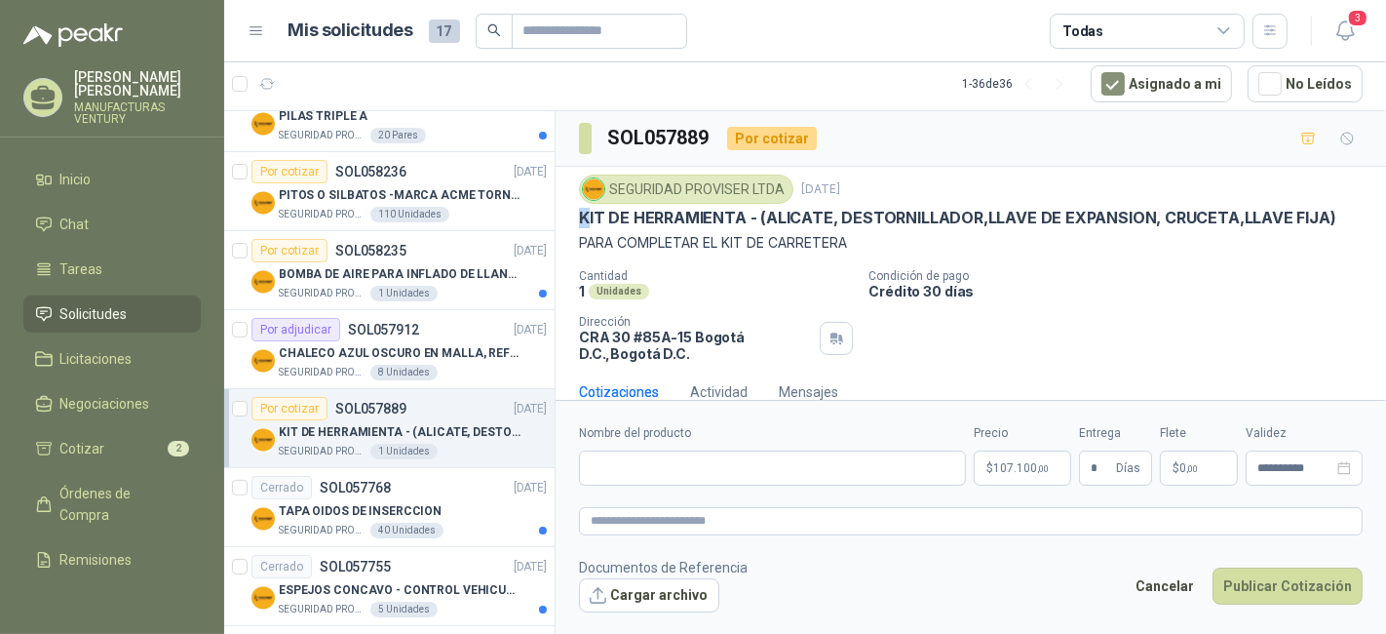
drag, startPoint x: 577, startPoint y: 213, endPoint x: 588, endPoint y: 213, distance: 10.7
click at [588, 213] on div "SEGURIDAD PROVISER LTDA [DATE] KIT DE HERRAMIENTA - (ALICATE, [GEOGRAPHIC_DATA]…" at bounding box center [971, 268] width 831 height 203
click at [606, 212] on p "KIT DE HERRAMIENTA - (ALICATE, DESTORNILLADOR,LLAVE DE EXPANSION, CRUCETA,LLAVE…" at bounding box center [957, 218] width 757 height 20
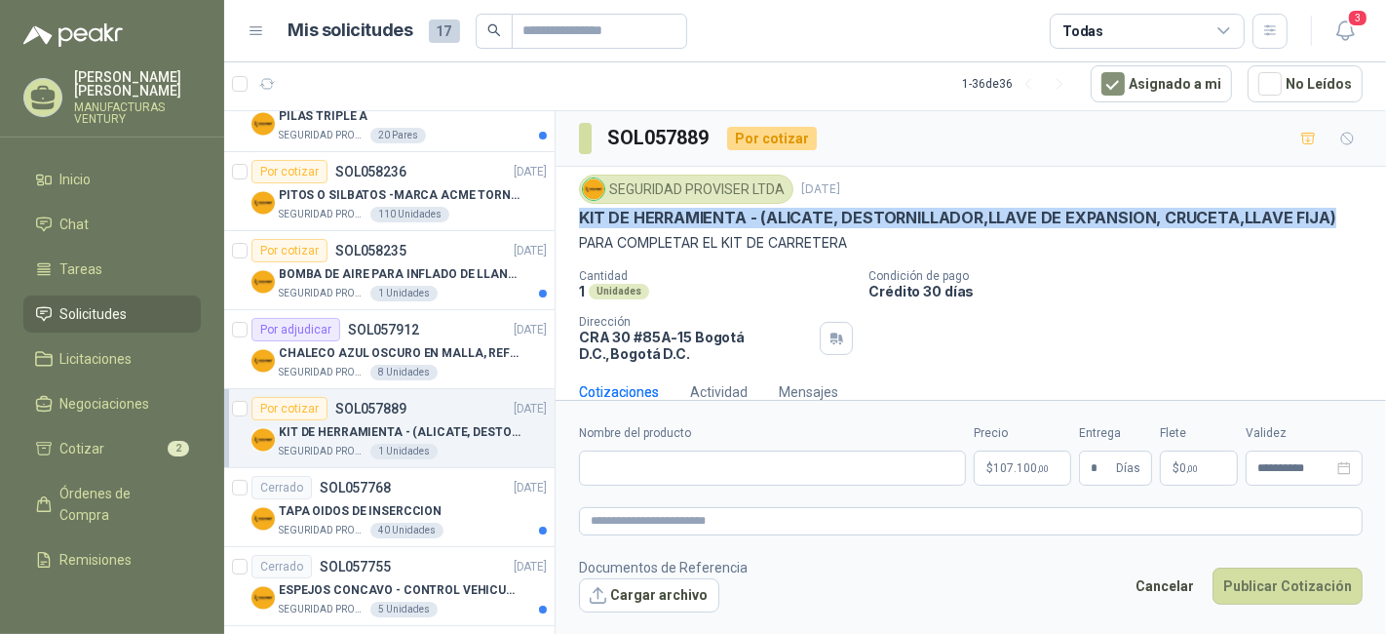
drag, startPoint x: 579, startPoint y: 214, endPoint x: 1385, endPoint y: 210, distance: 806.2
click at [1385, 210] on section "SOL057889 Por cotizar SEGURIDAD PROVISER LTDA [DATE] KIT DE HERRAMIENTA - (ALIC…" at bounding box center [971, 255] width 831 height 289
copy p "KIT DE HERRAMIENTA - (ALICATE, DESTORNILLADOR,LLAVE DE EXPANSION, CRUCETA,LLAVE…"
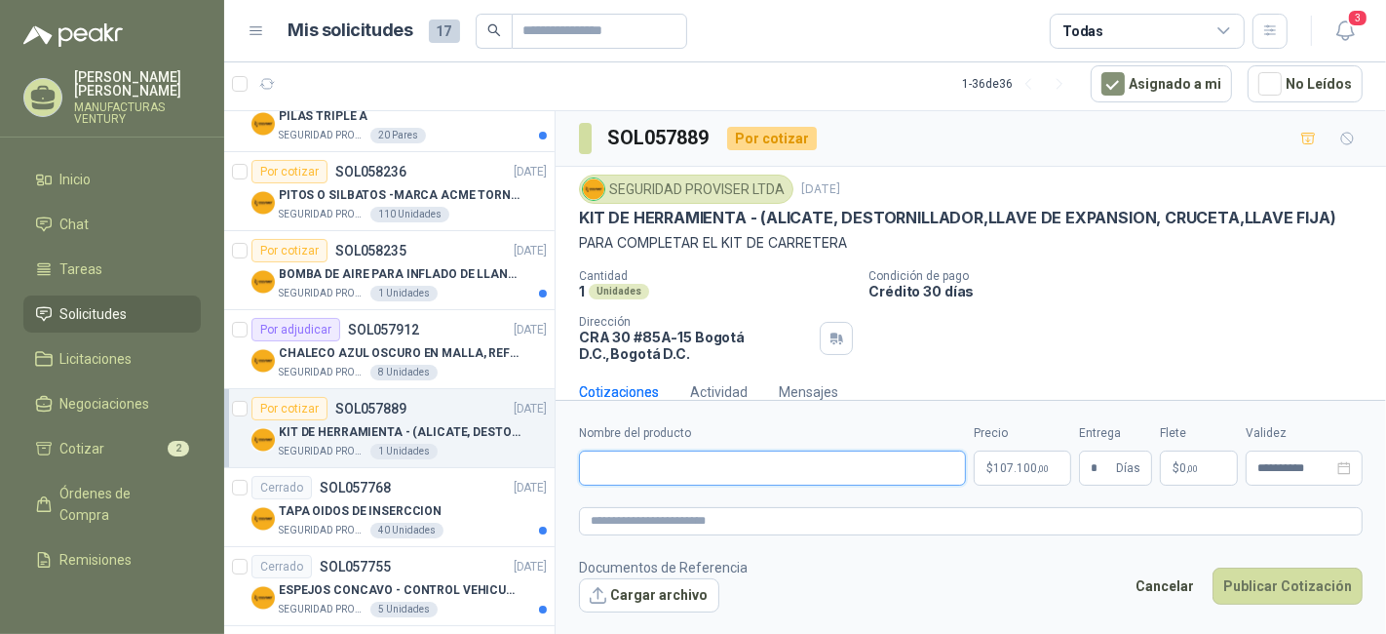
click at [667, 466] on input "Nombre del producto" at bounding box center [772, 467] width 387 height 35
paste input "**********"
type input "**********"
click at [1026, 462] on span "107.100 ,00" at bounding box center [1021, 468] width 56 height 12
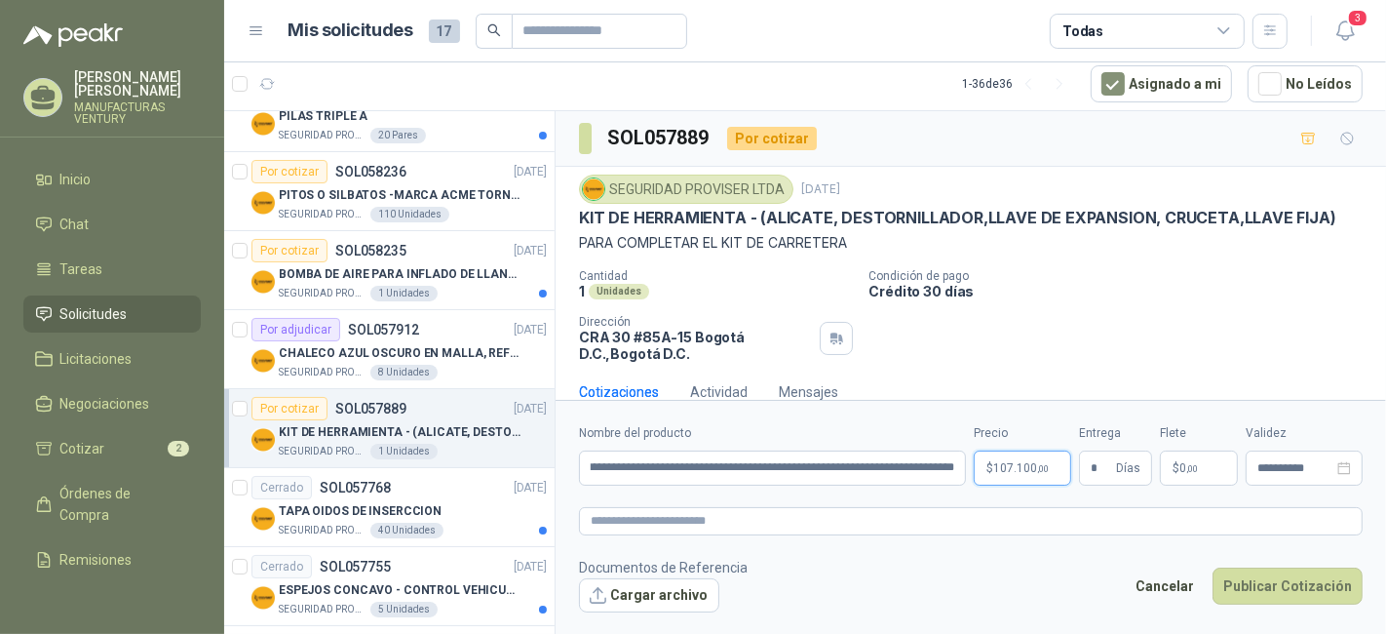
scroll to position [0, 0]
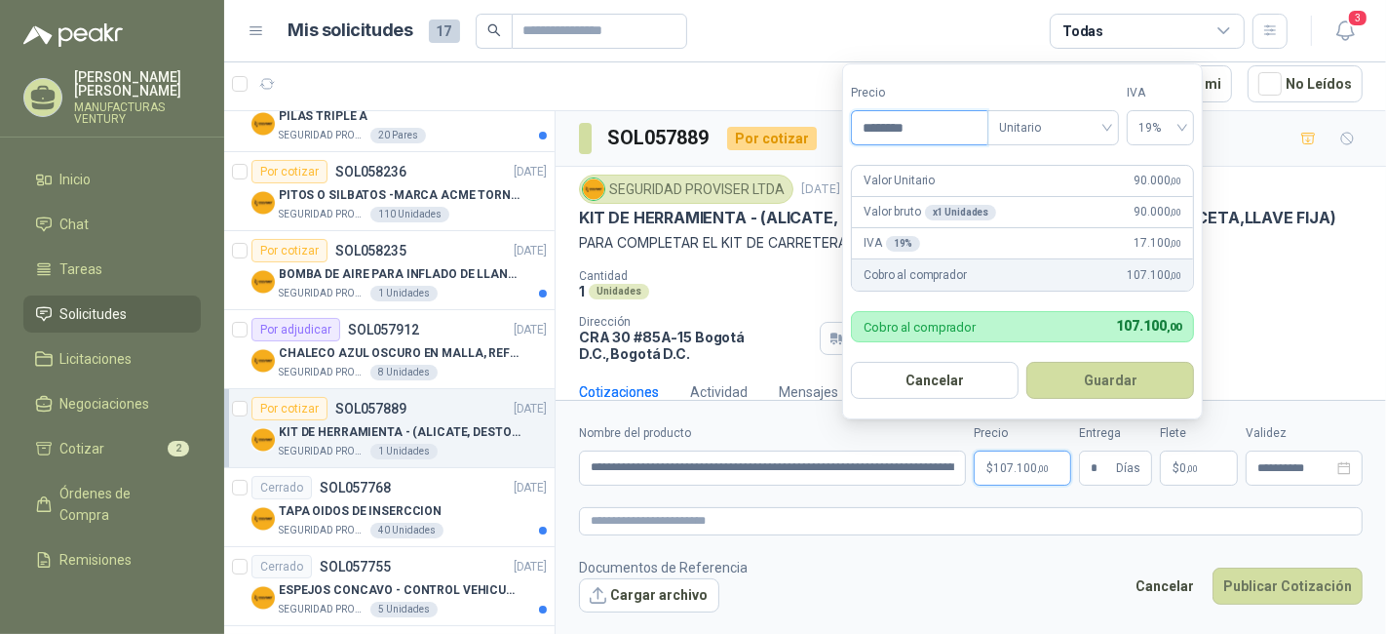
click at [928, 123] on input "********" at bounding box center [920, 127] width 136 height 33
type input "*********"
click at [1131, 380] on button "Guardar" at bounding box center [1110, 380] width 168 height 37
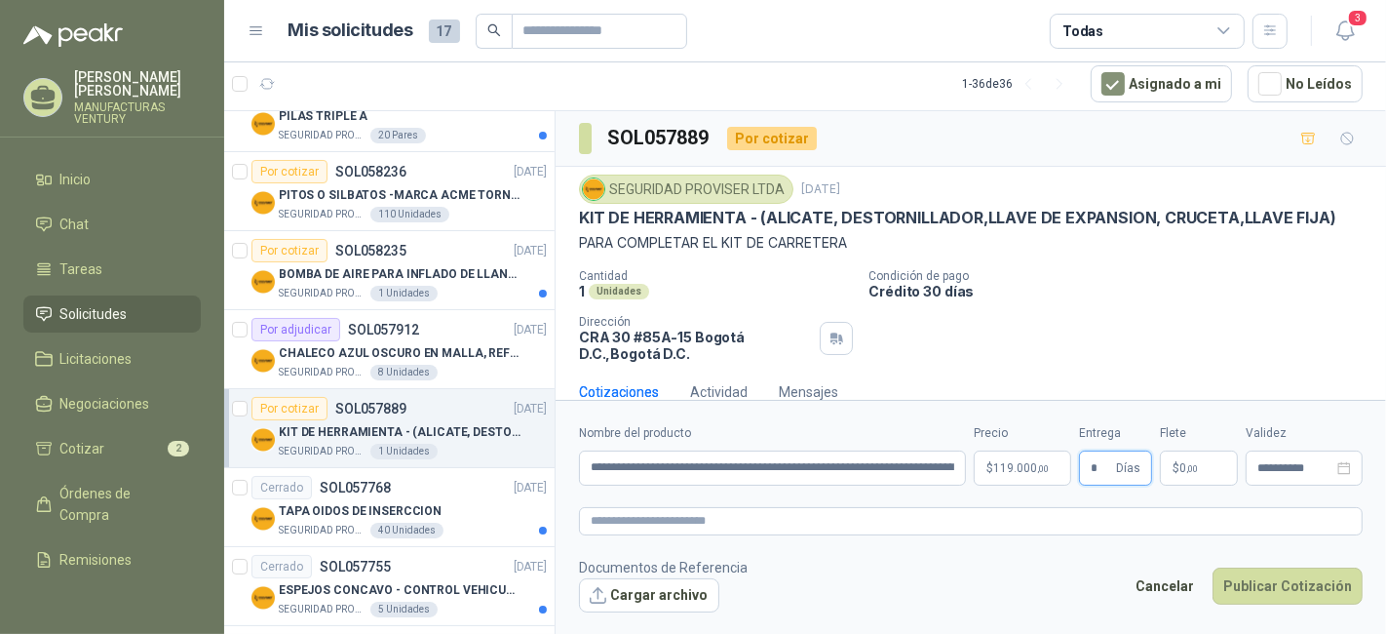
scroll to position [28, 0]
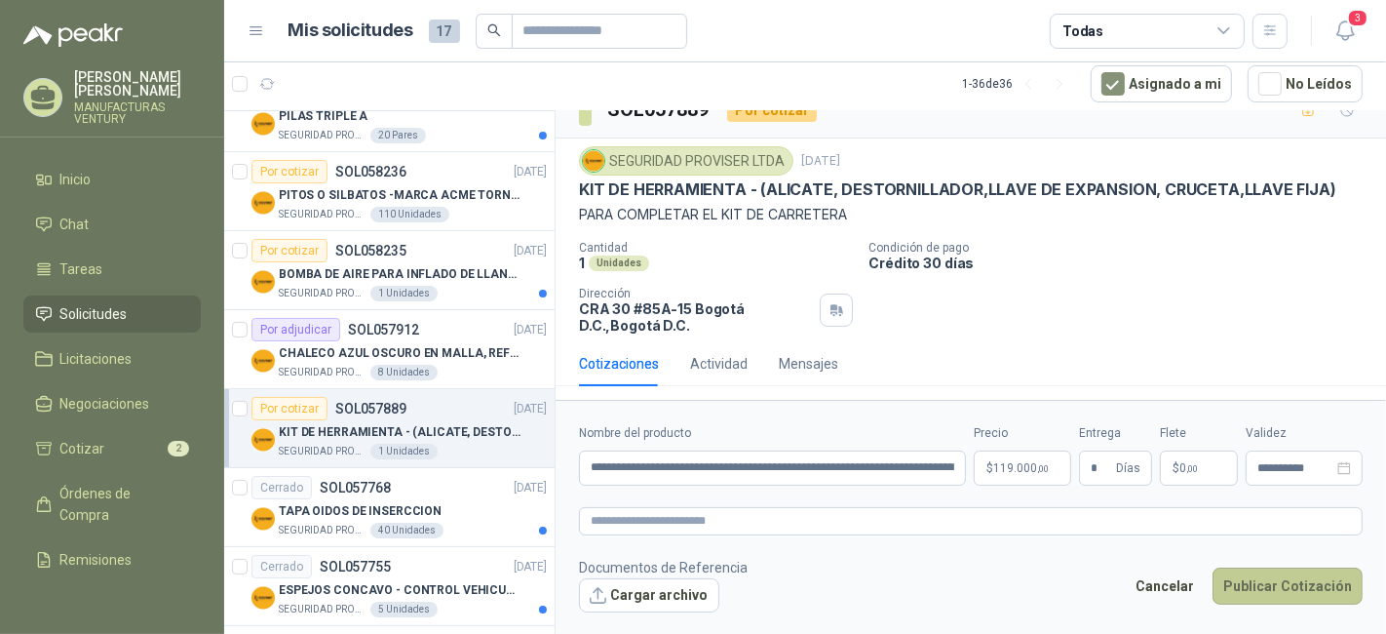
click at [1273, 586] on button "Publicar Cotización" at bounding box center [1288, 585] width 150 height 37
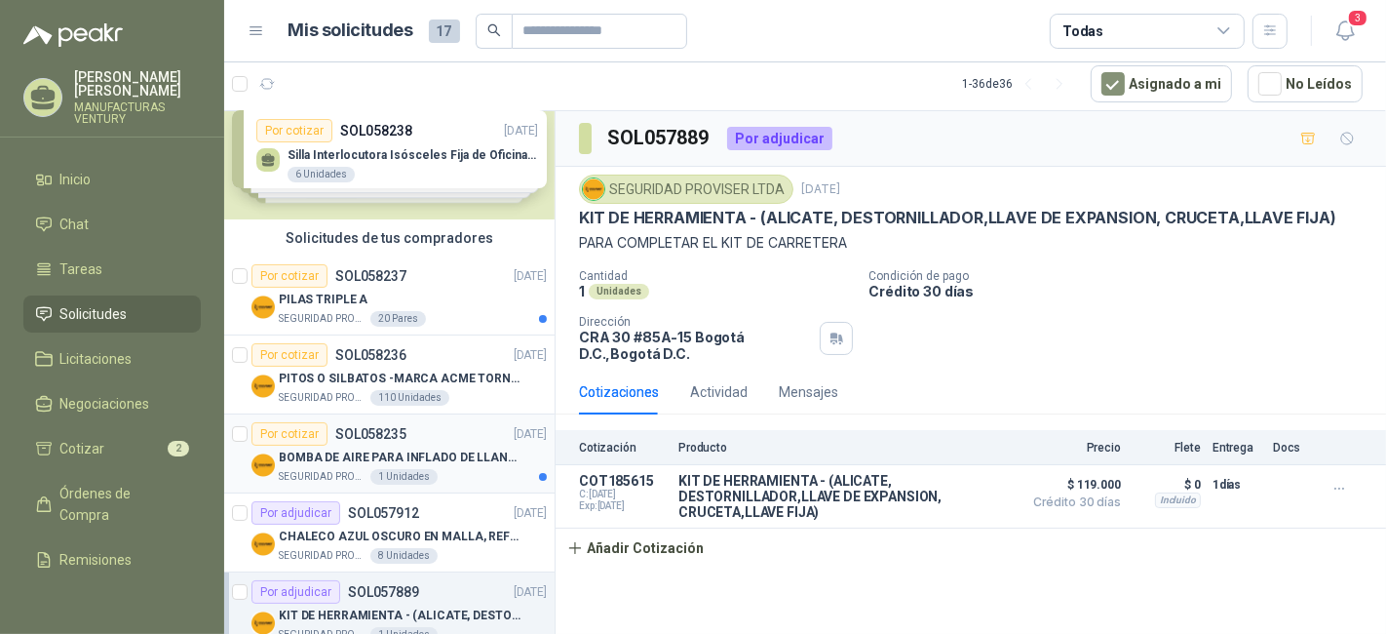
scroll to position [0, 0]
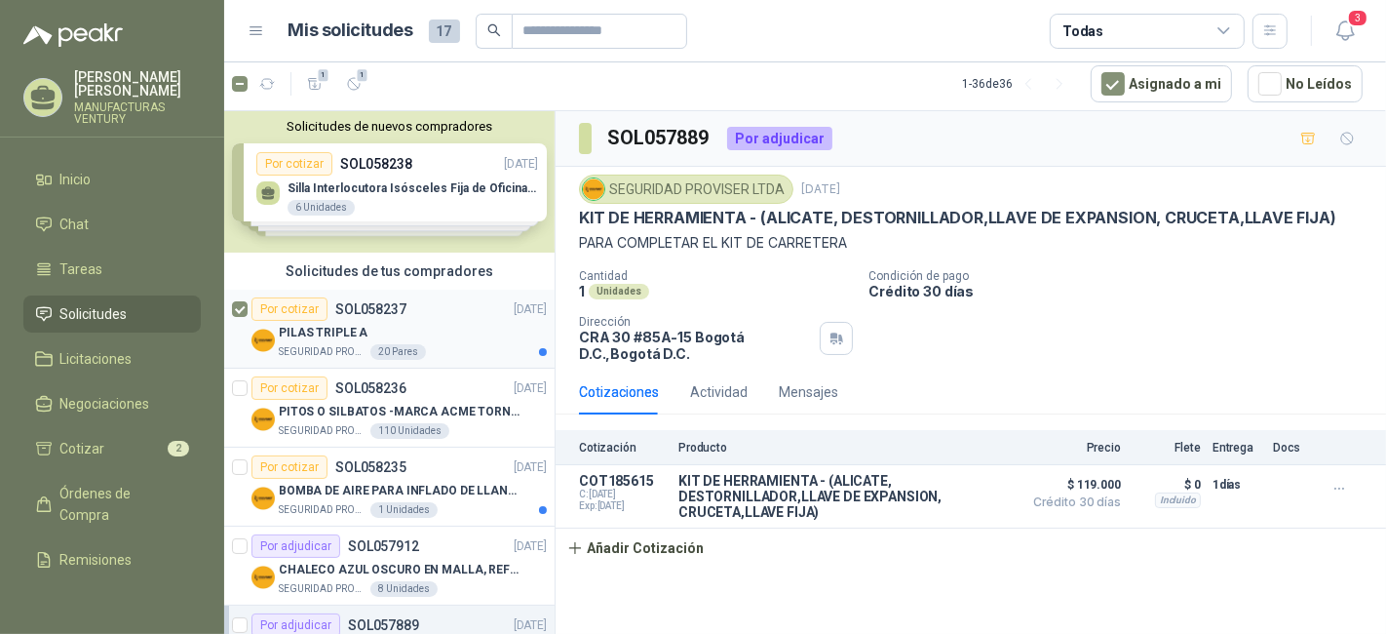
click at [336, 325] on p "PILAS TRIPLE A" at bounding box center [323, 333] width 89 height 19
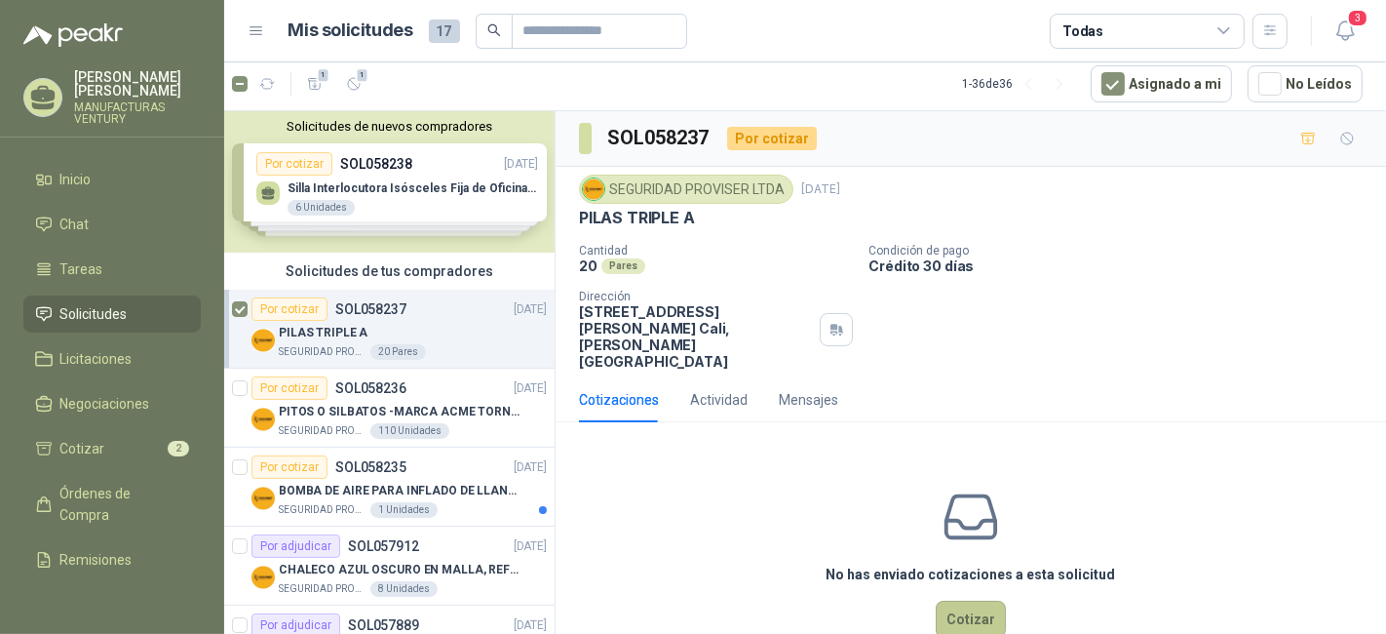
click at [974, 602] on button "Cotizar" at bounding box center [971, 618] width 70 height 37
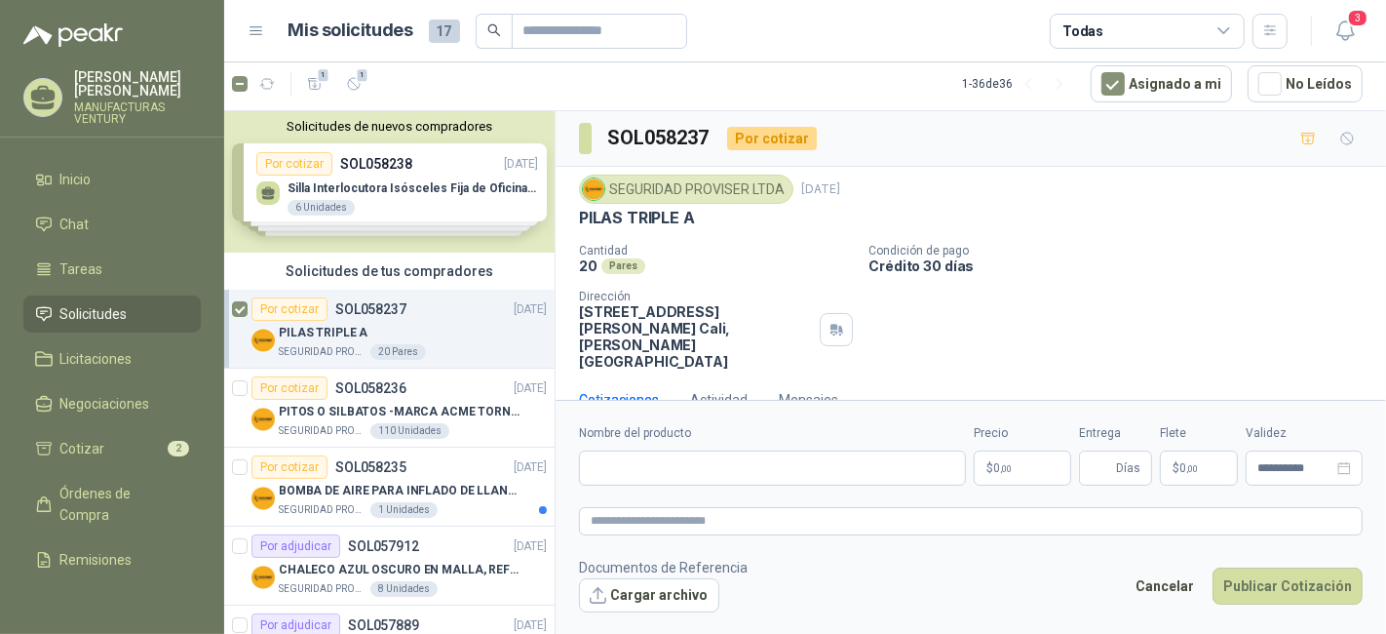
click at [1035, 462] on p "$ 0 ,00" at bounding box center [1022, 467] width 97 height 35
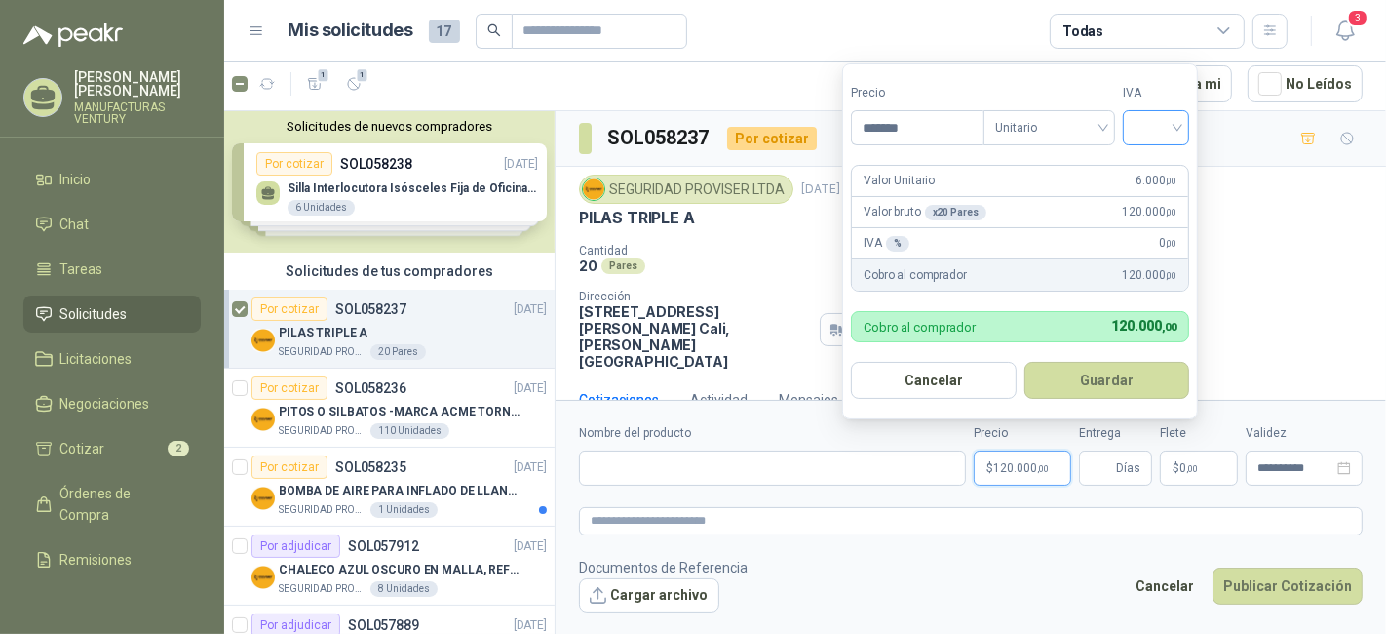
click at [1186, 127] on div at bounding box center [1156, 127] width 66 height 35
click at [1177, 122] on input "search" at bounding box center [1156, 125] width 43 height 29
click at [1153, 167] on div "19%" at bounding box center [1161, 169] width 36 height 21
click at [886, 380] on button "Cancelar" at bounding box center [935, 380] width 168 height 37
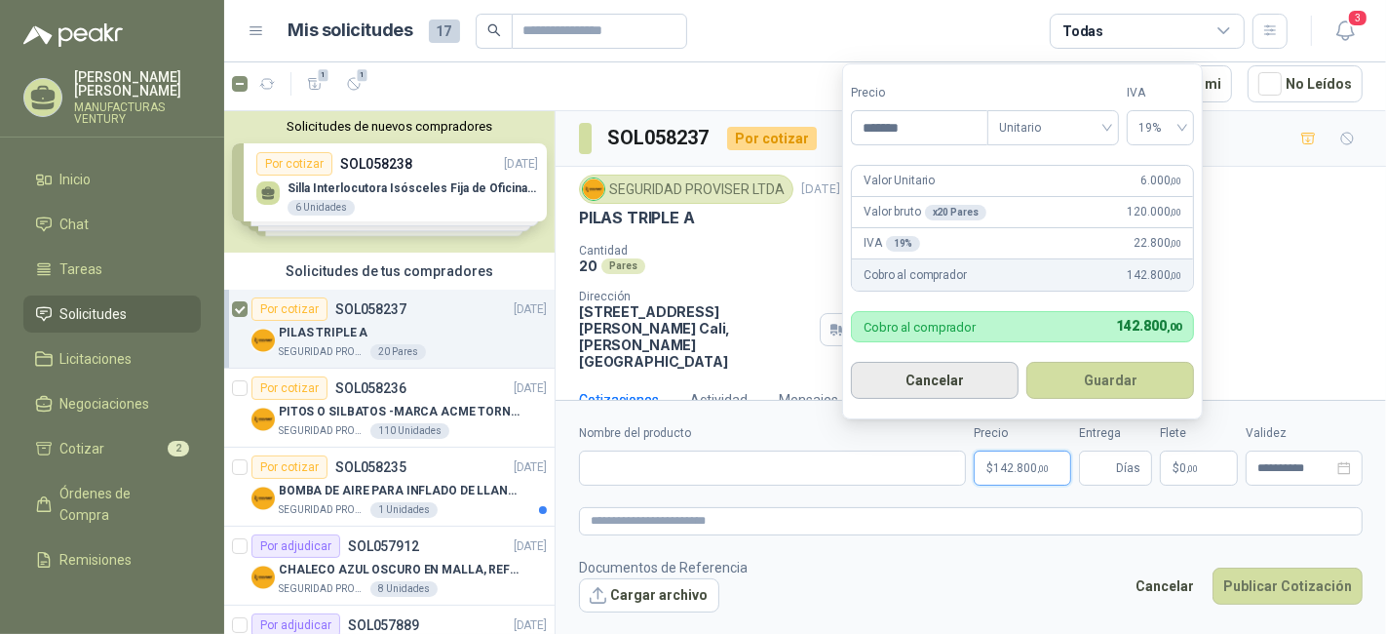
type input "***"
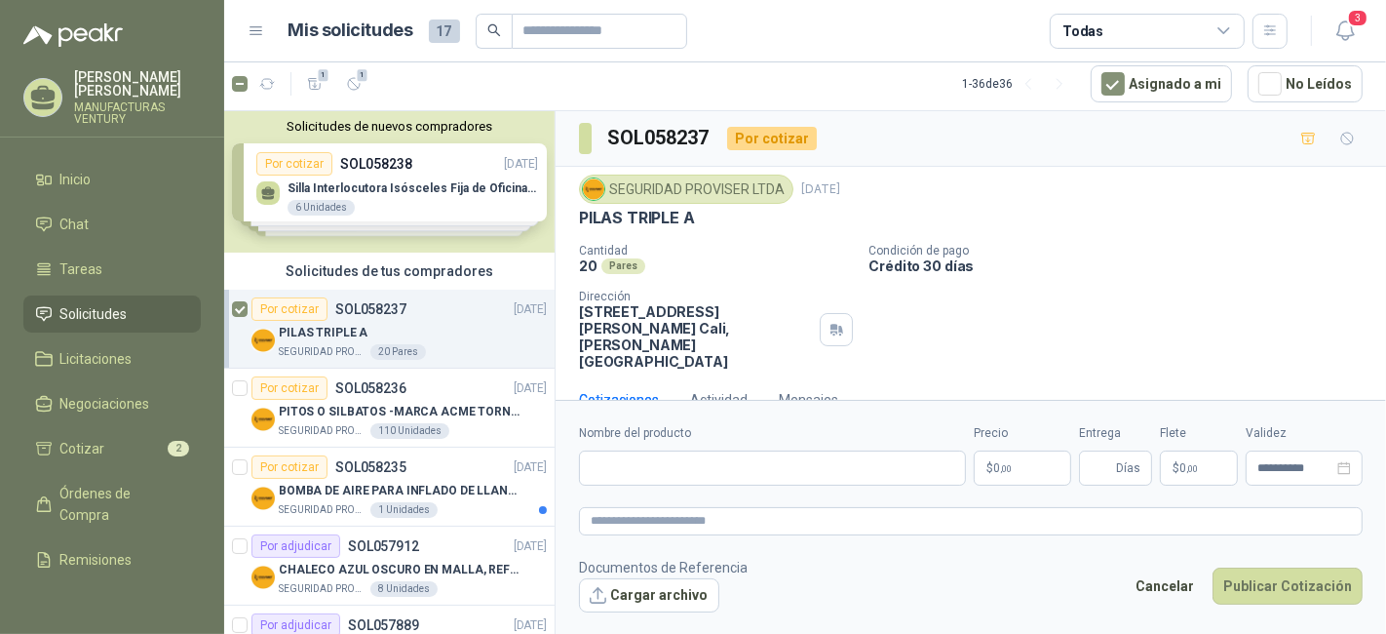
click at [351, 182] on div "Solicitudes de nuevos compradores Por cotizar SOL058238 [DATE] Silla Interlocut…" at bounding box center [389, 181] width 330 height 141
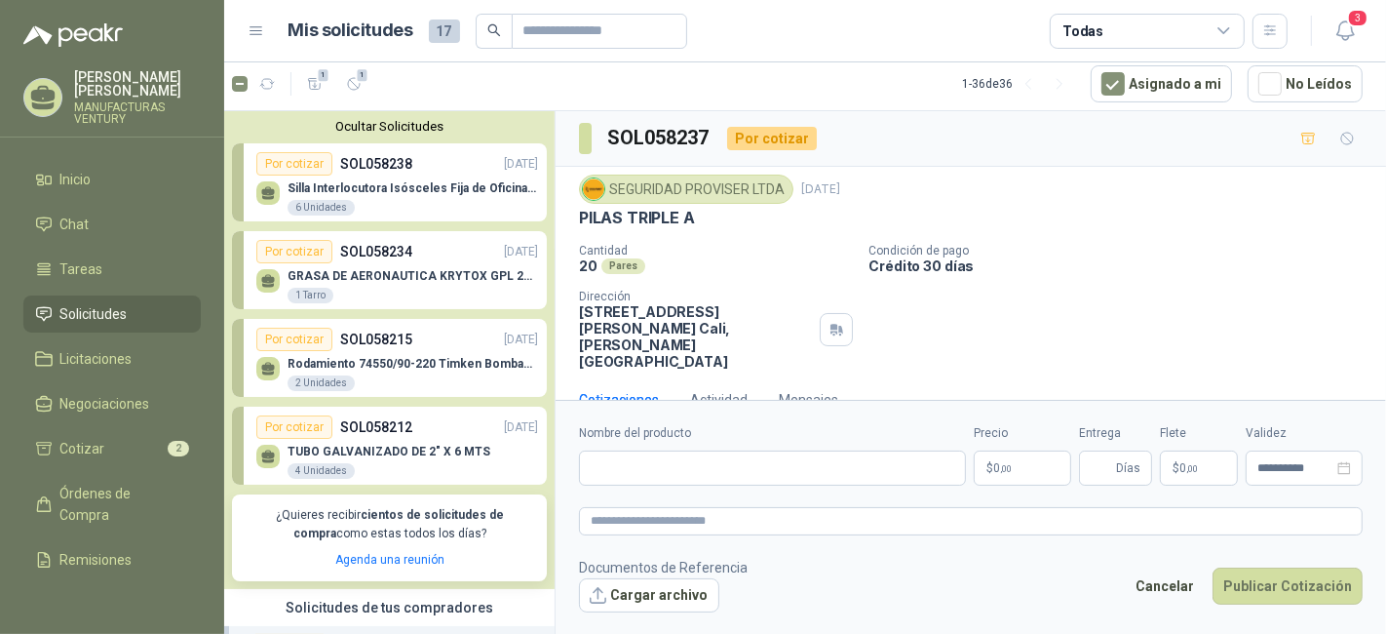
click at [351, 182] on p "Silla Interlocutora Isósceles Fija de Oficina Tela Negra Just Home Collection" at bounding box center [413, 188] width 251 height 14
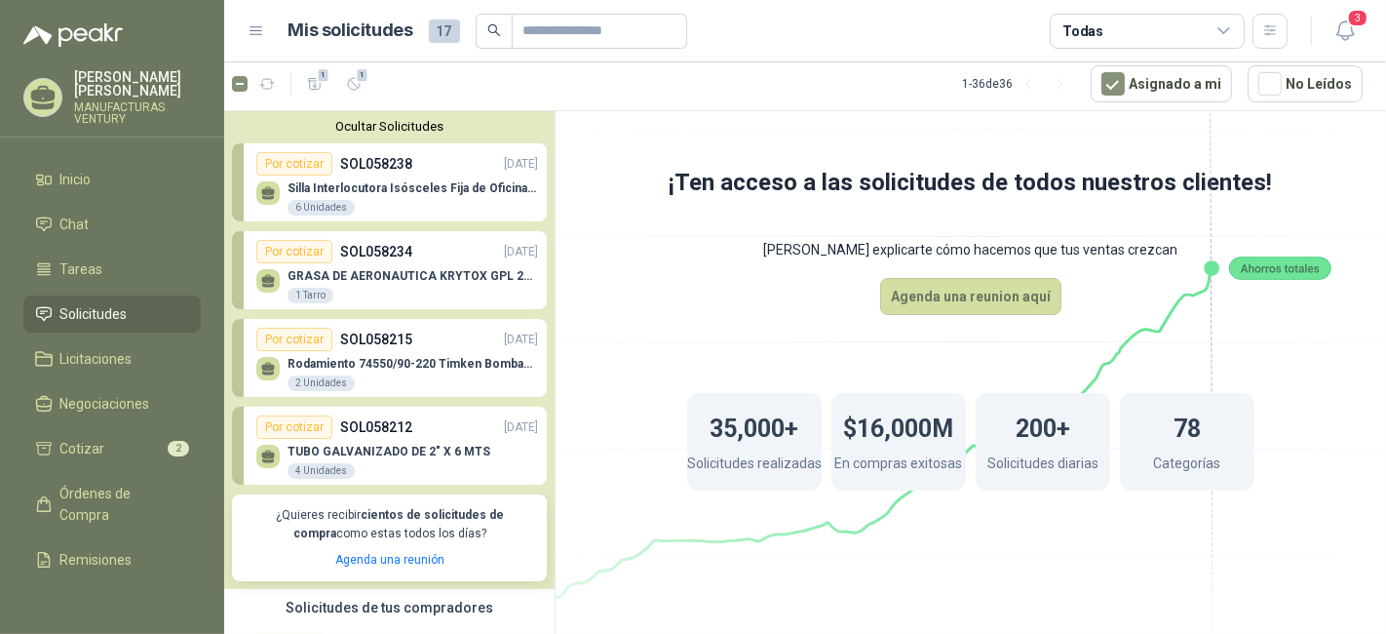
click at [368, 167] on p "SOL058238" at bounding box center [376, 163] width 72 height 21
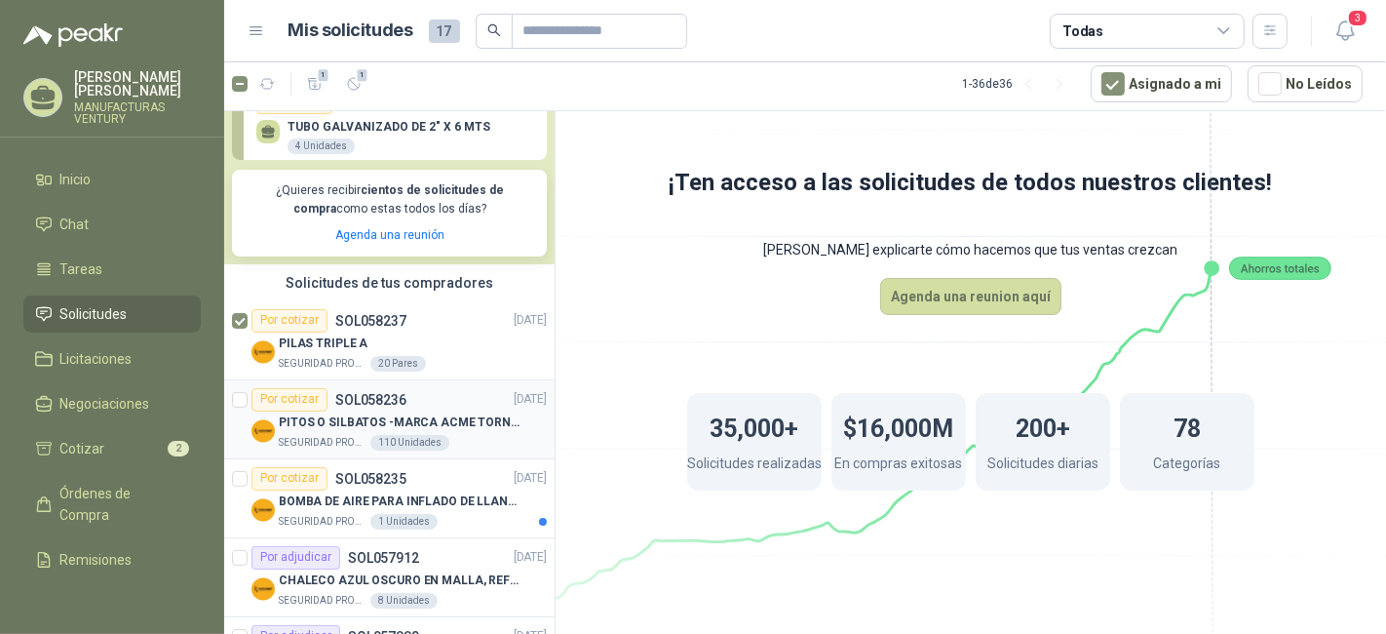
scroll to position [433, 0]
